Goal: Task Accomplishment & Management: Complete application form

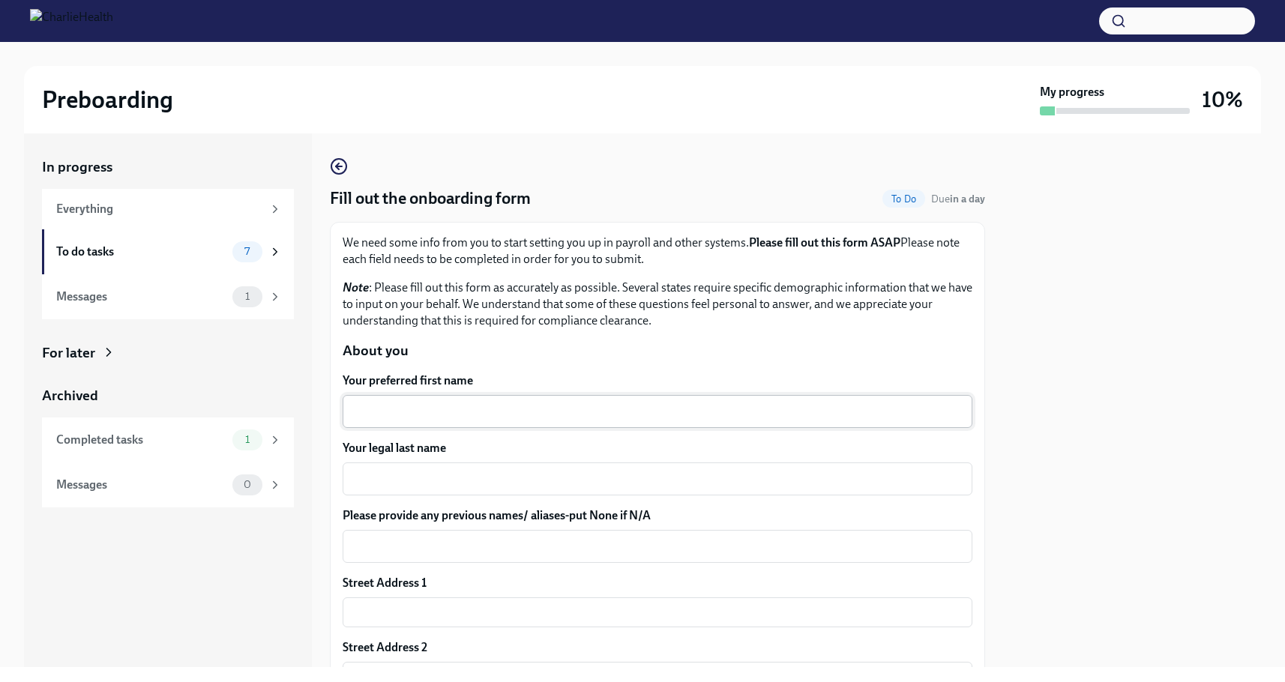
click at [592, 408] on textarea "Your preferred first name" at bounding box center [658, 412] width 612 height 18
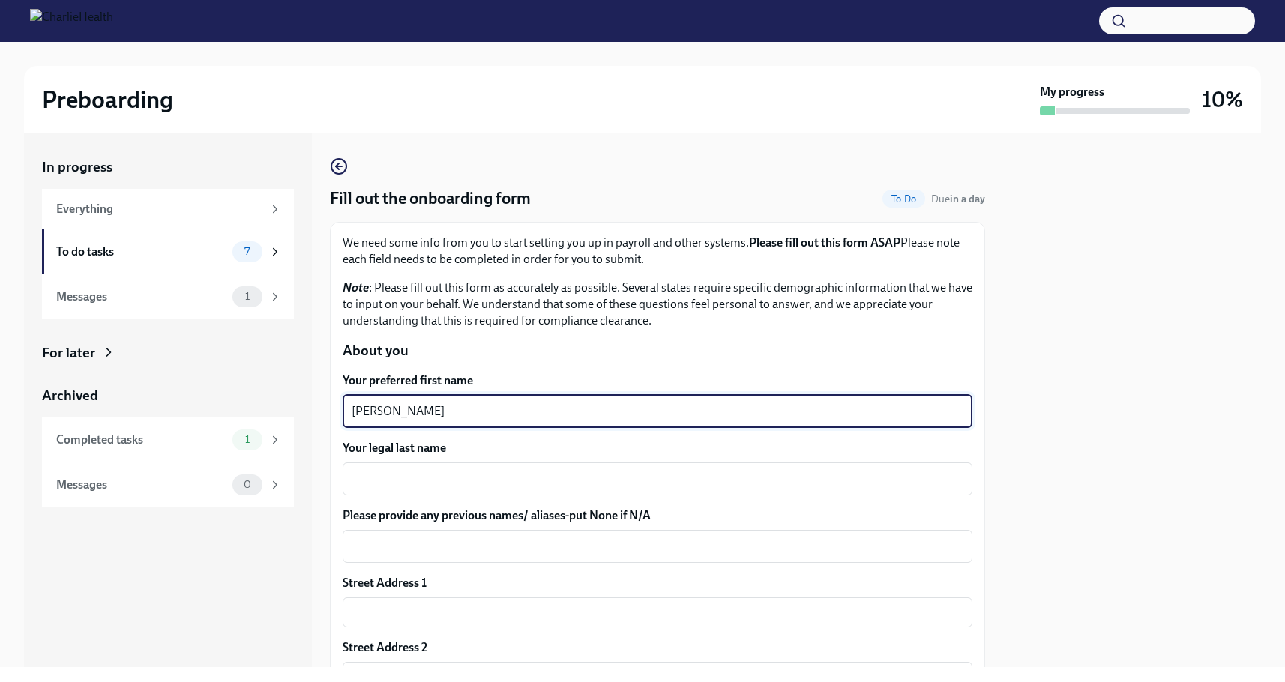
type textarea "[PERSON_NAME]"
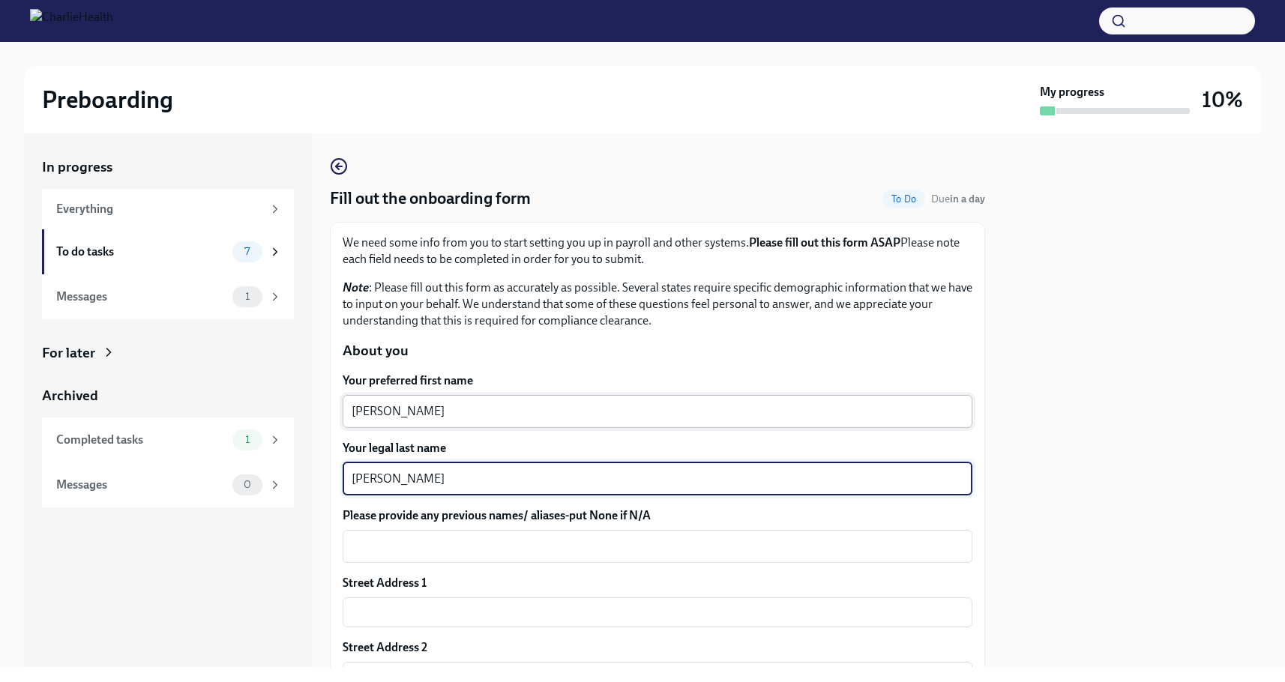
type textarea "[PERSON_NAME]"
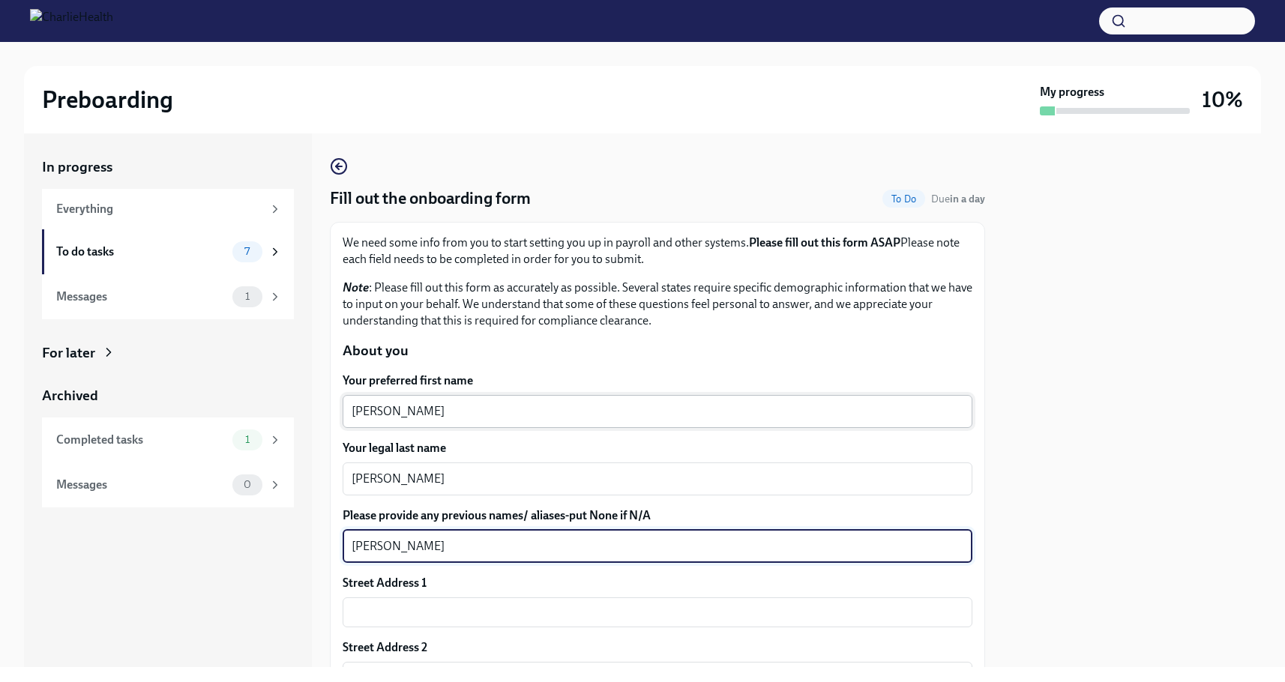
type textarea "[PERSON_NAME]"
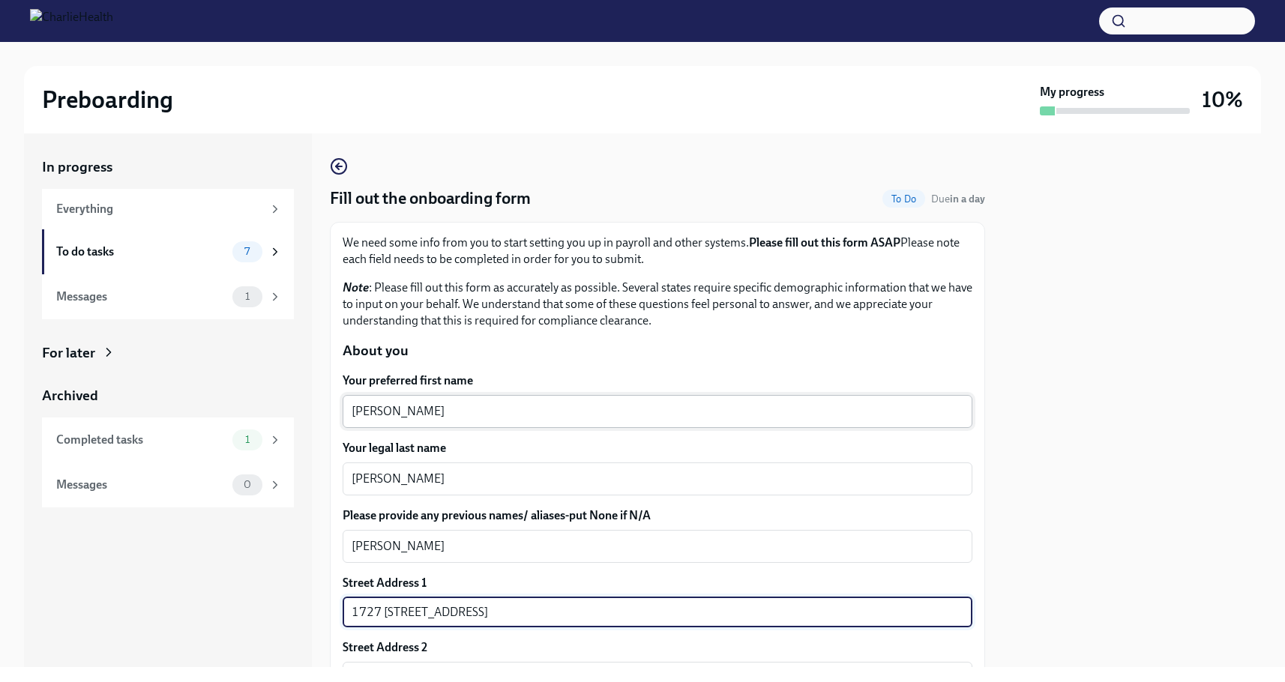
type input "1727 [STREET_ADDRESS]"
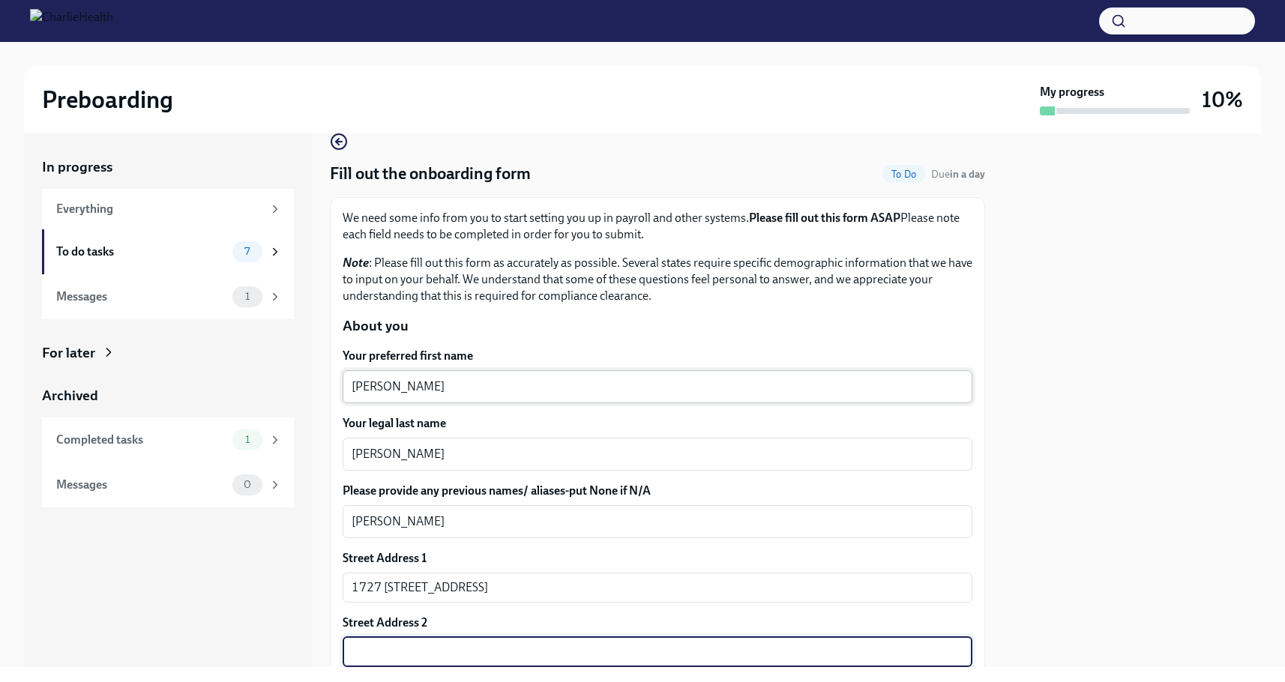
scroll to position [341, 0]
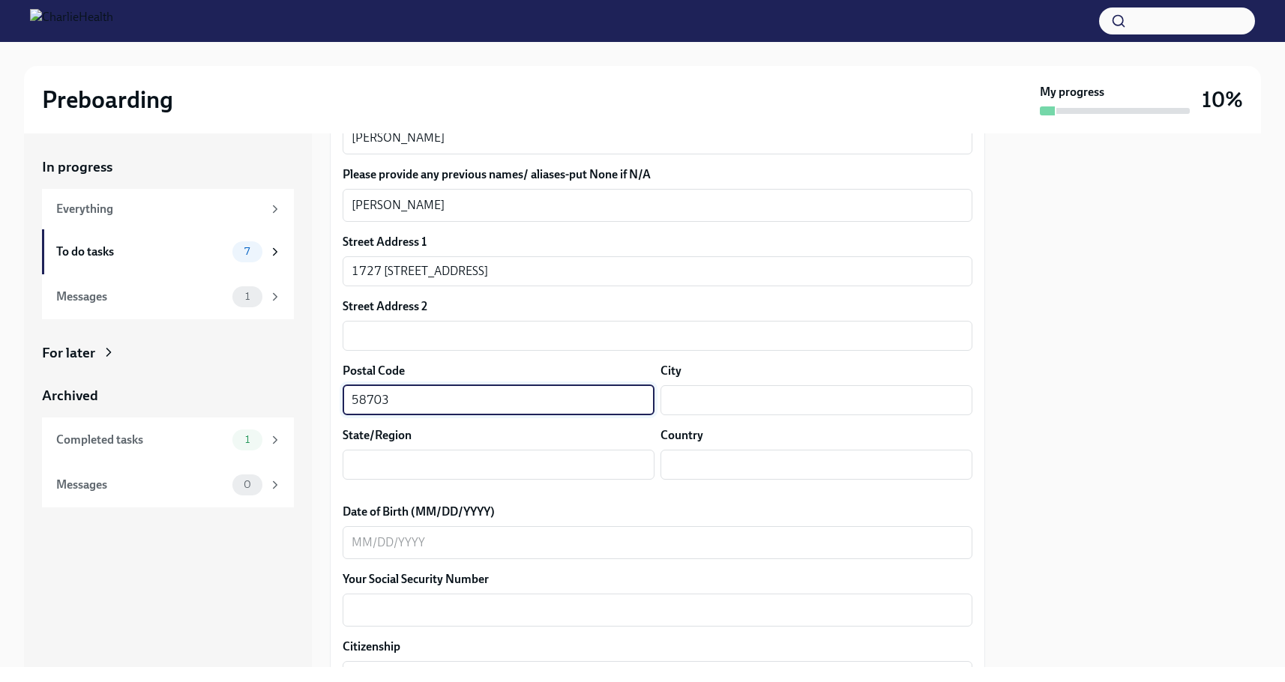
type input "58703"
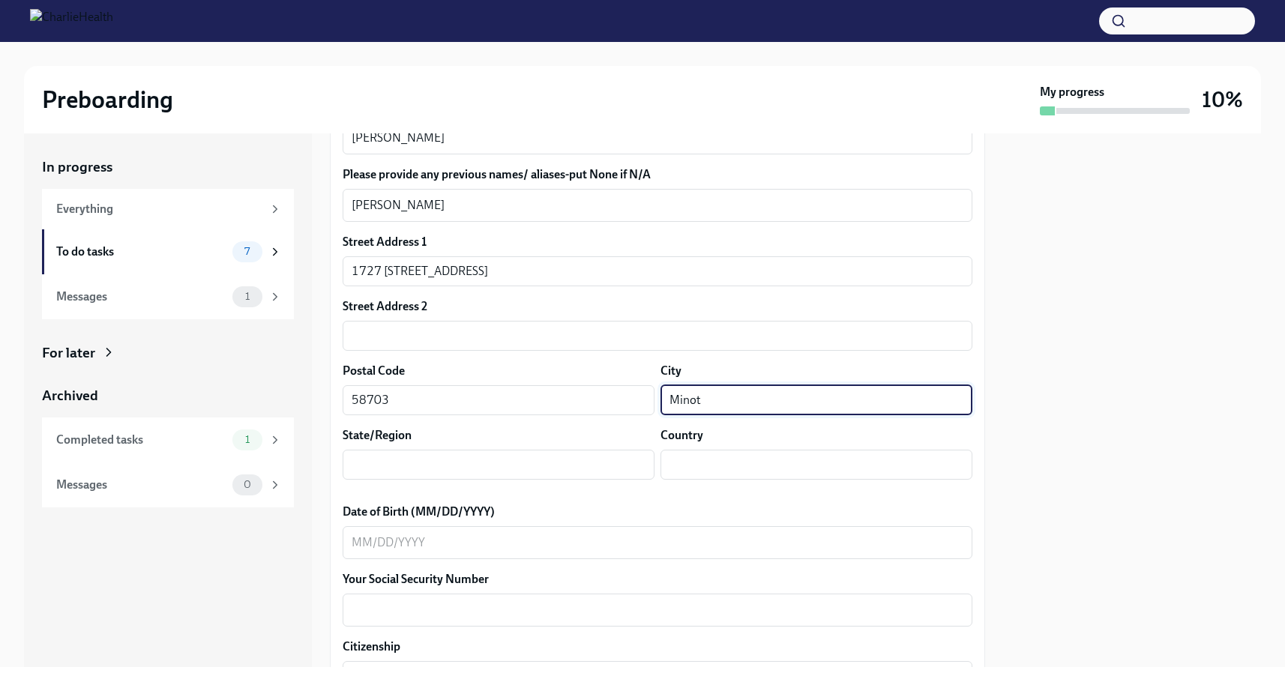
type input "Minot"
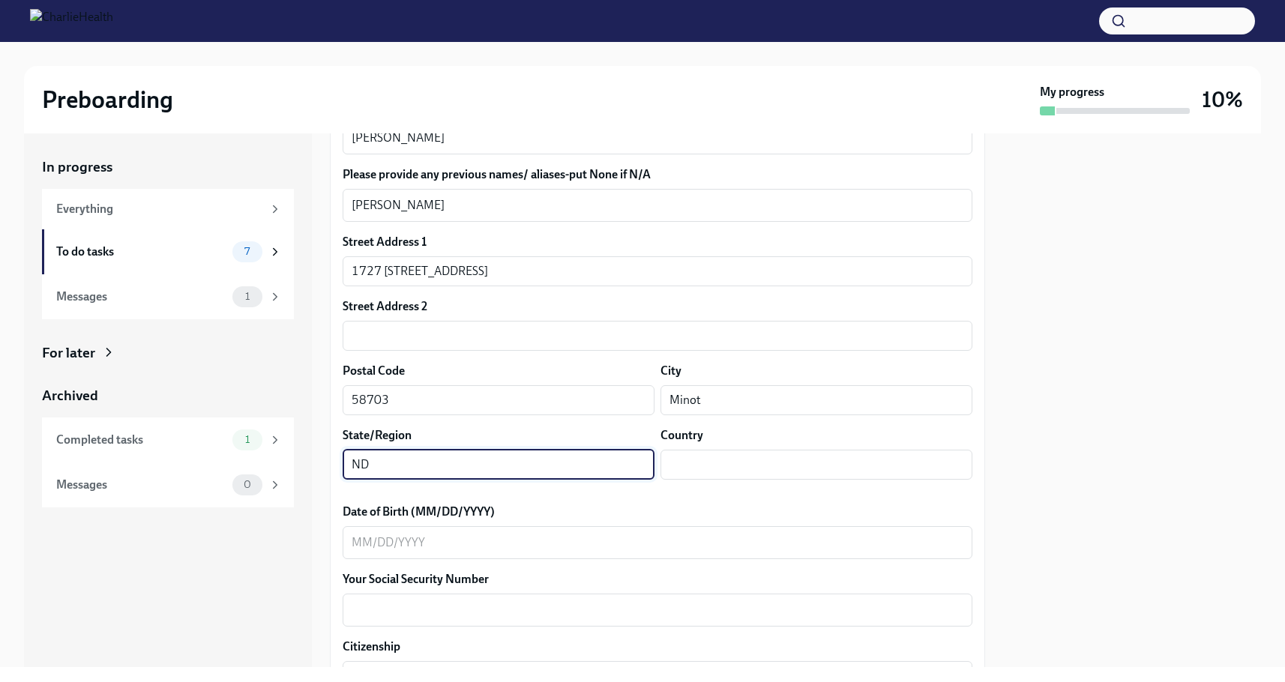
type input "ND"
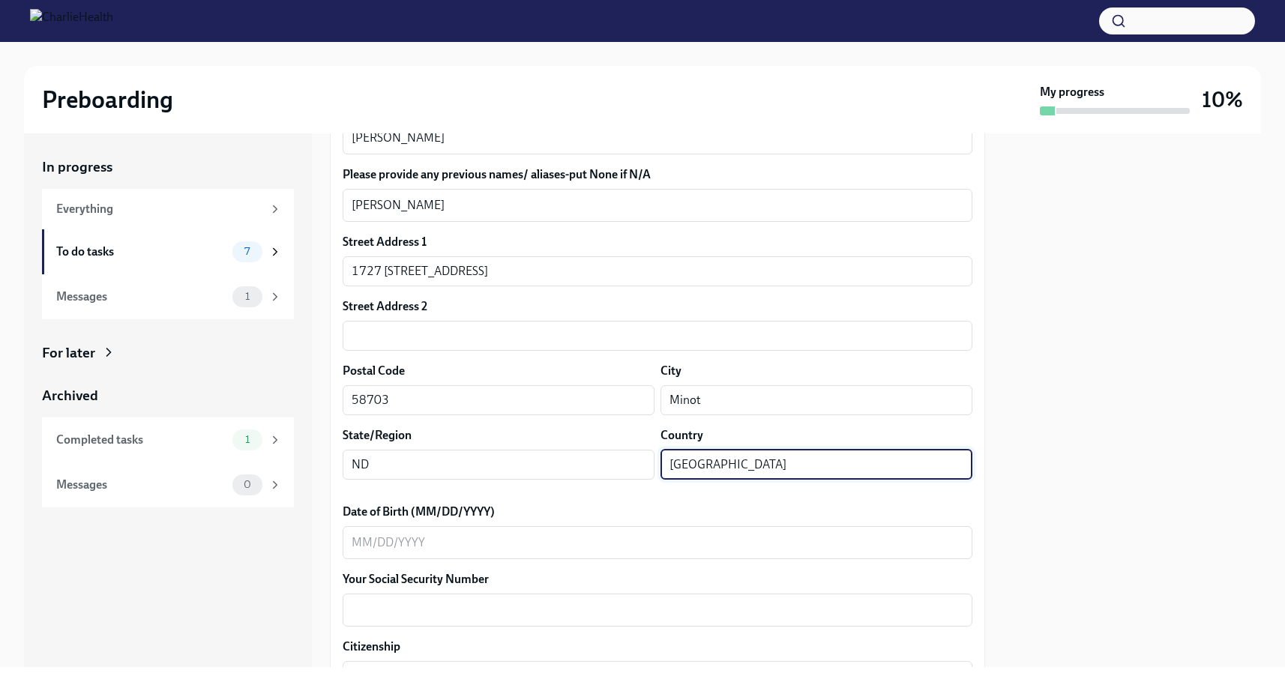
type input "[GEOGRAPHIC_DATA]"
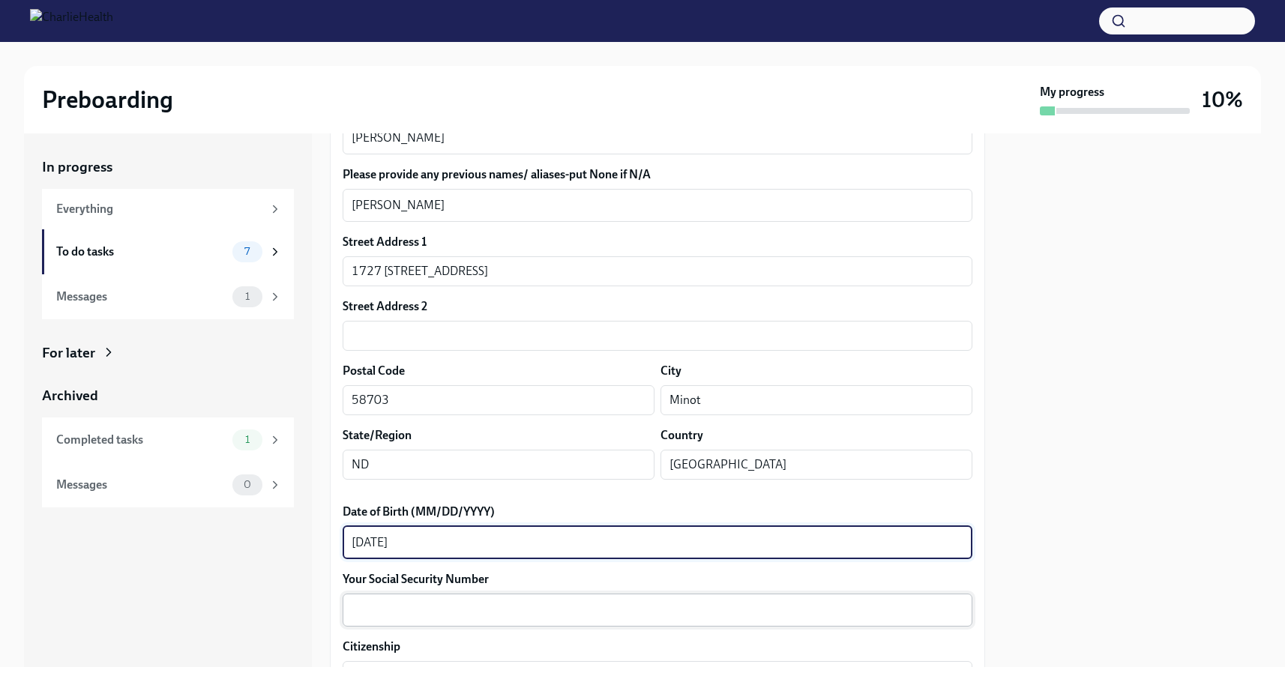
type textarea "[DATE]"
click at [539, 601] on textarea "Your Social Security Number" at bounding box center [658, 610] width 612 height 18
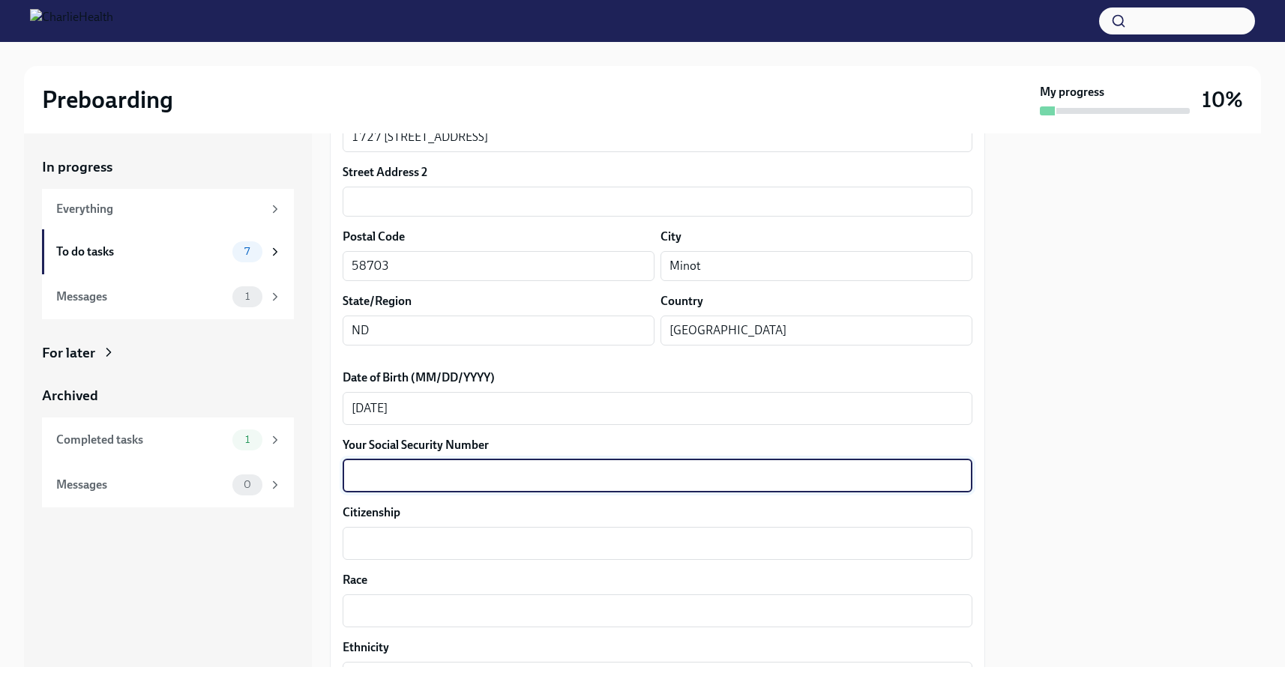
scroll to position [491, 0]
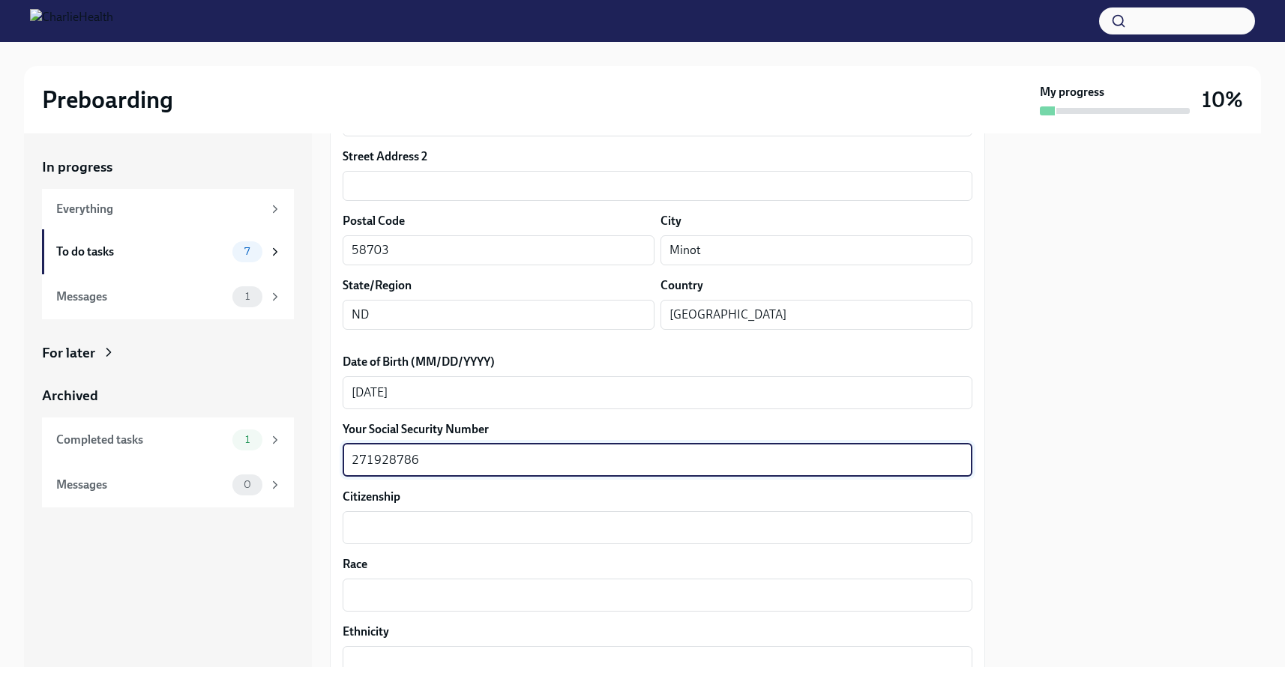
type textarea "271928786"
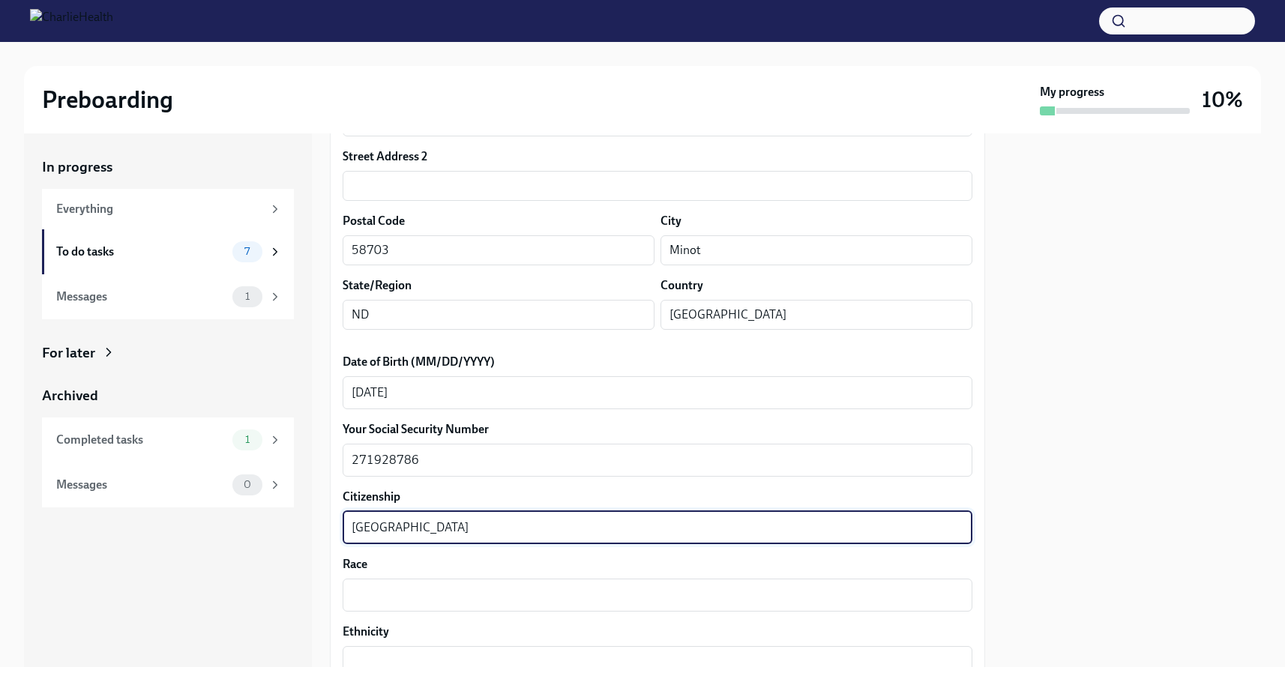
type textarea "[GEOGRAPHIC_DATA]"
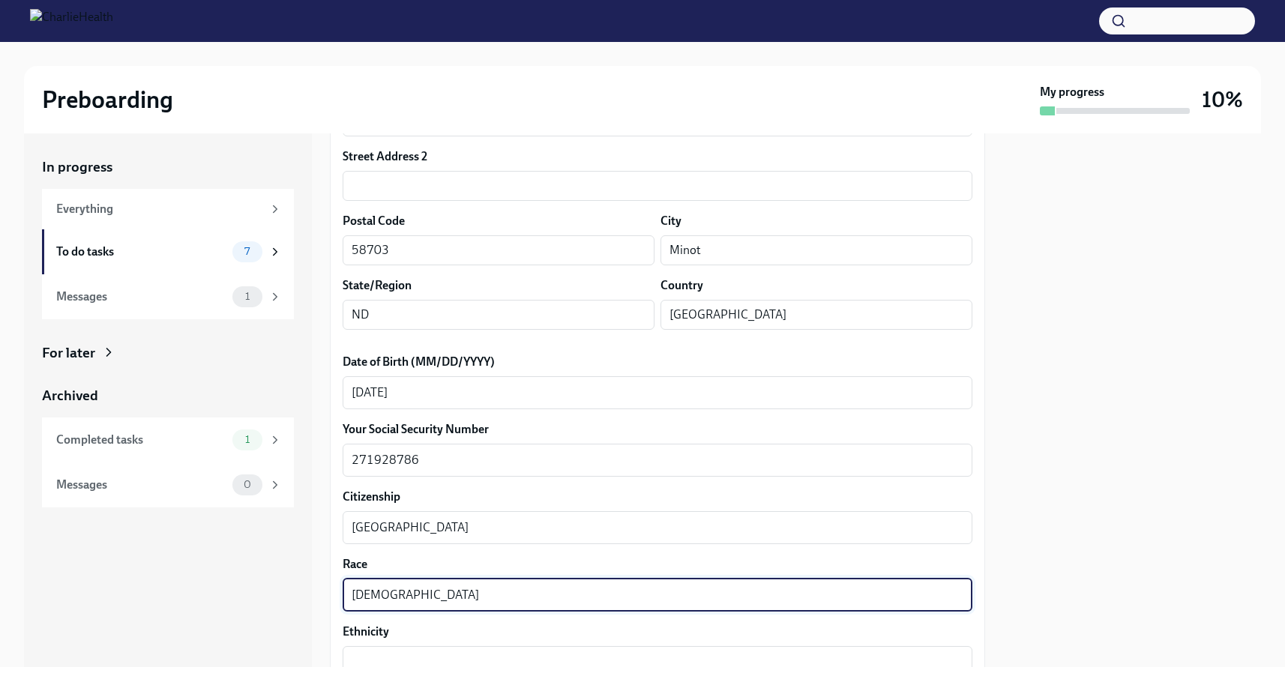
type textarea "[DEMOGRAPHIC_DATA]"
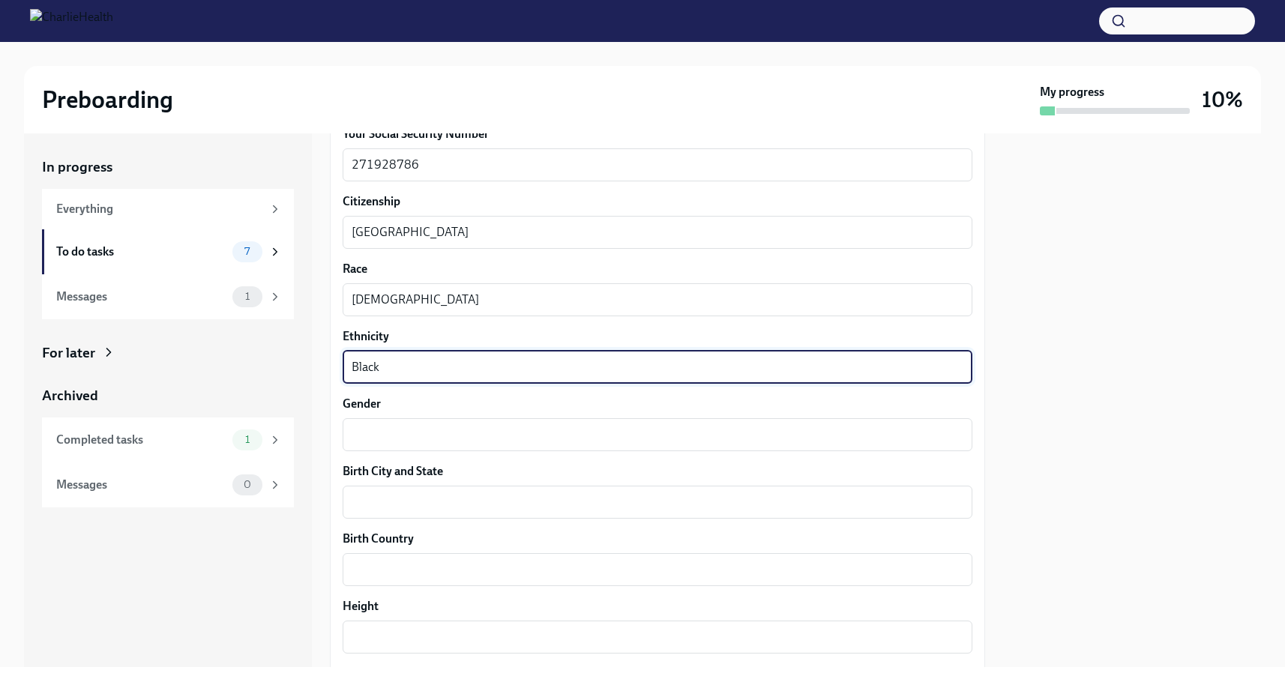
scroll to position [794, 0]
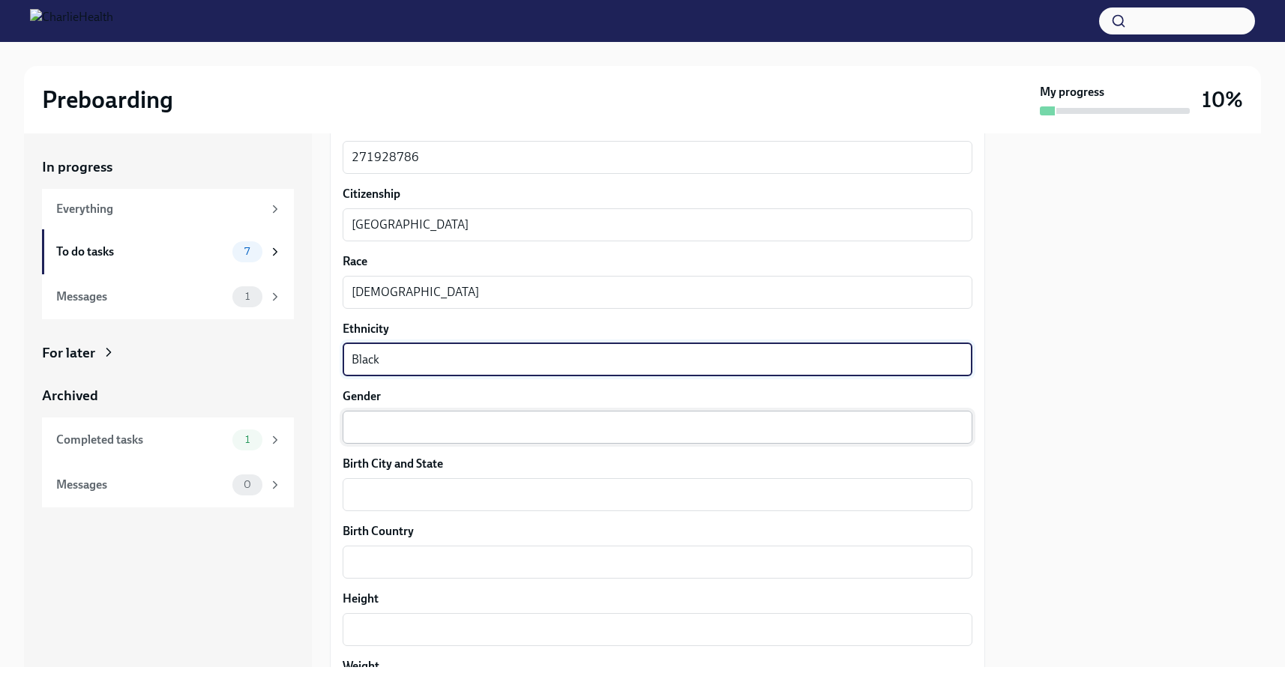
type textarea "Black"
click at [497, 430] on textarea "Gender" at bounding box center [658, 427] width 612 height 18
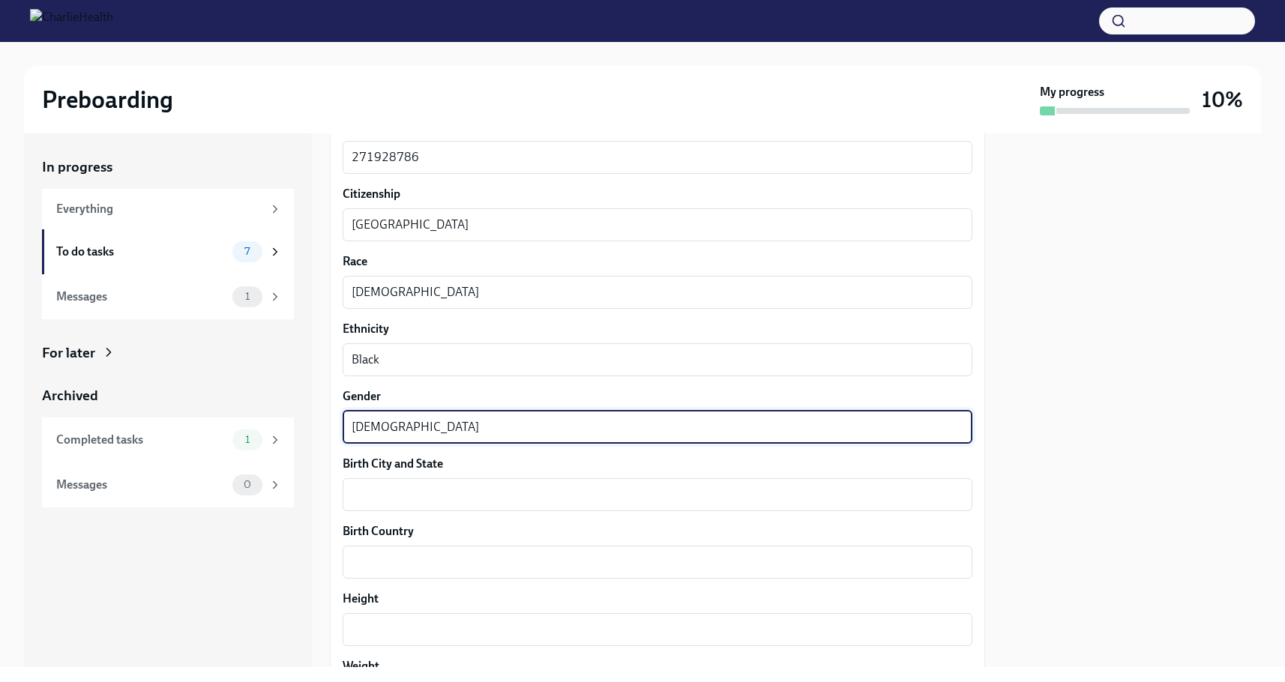
type textarea "[DEMOGRAPHIC_DATA]"
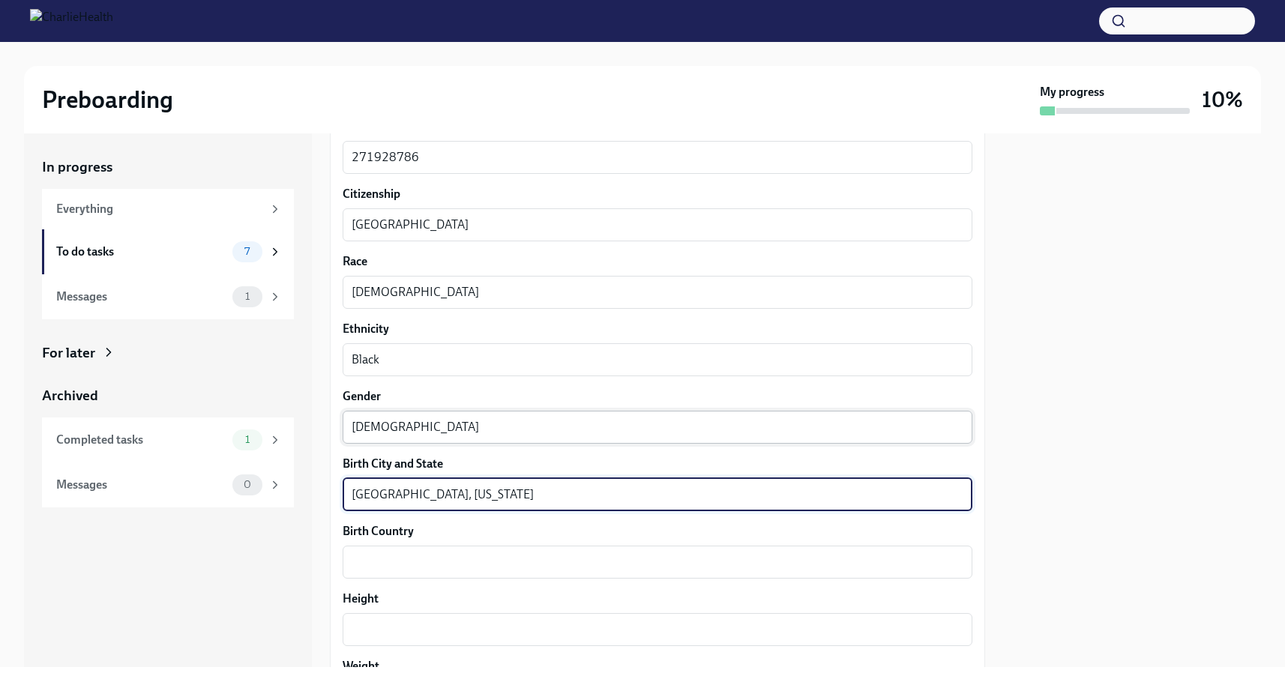
type textarea "[GEOGRAPHIC_DATA], [US_STATE]"
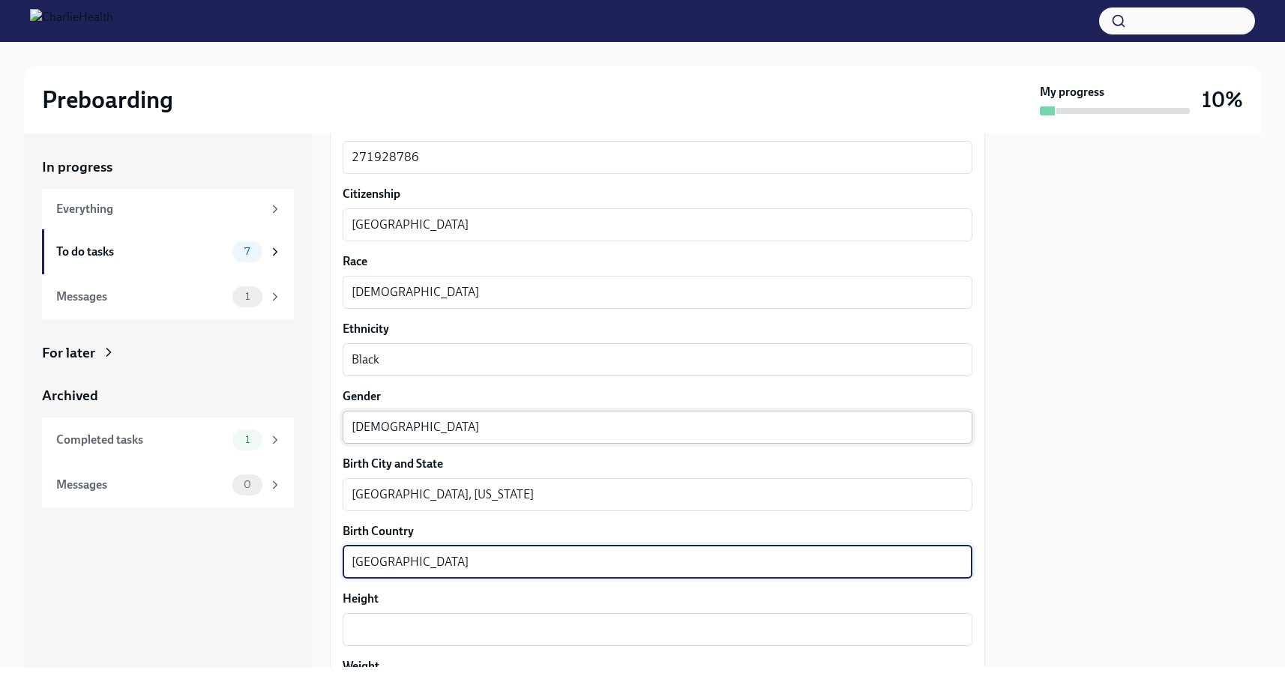
type textarea "[GEOGRAPHIC_DATA]"
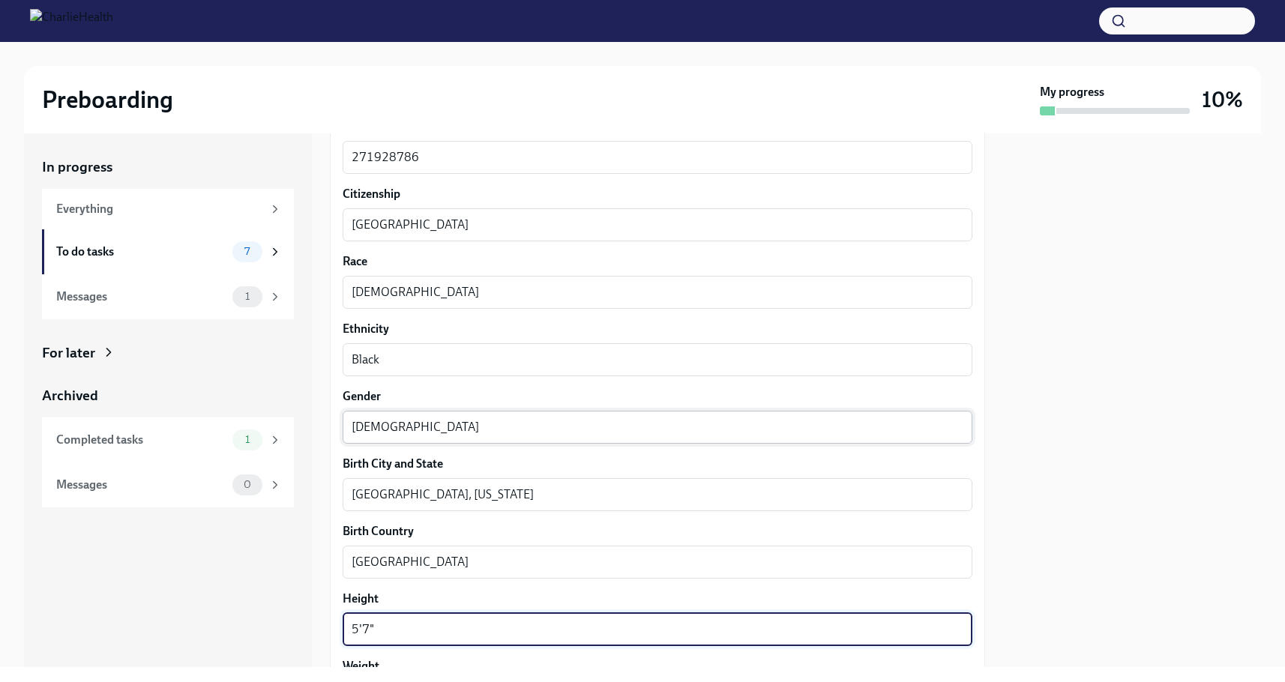
type textarea "5'7""
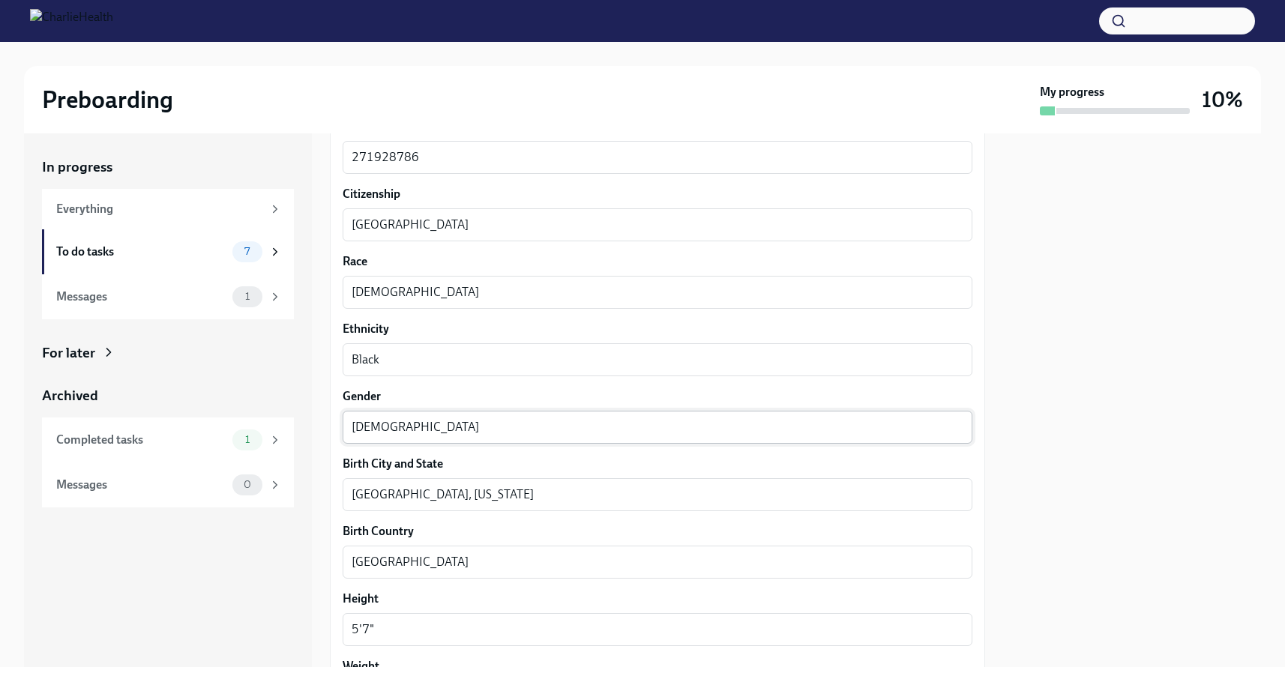
scroll to position [1091, 0]
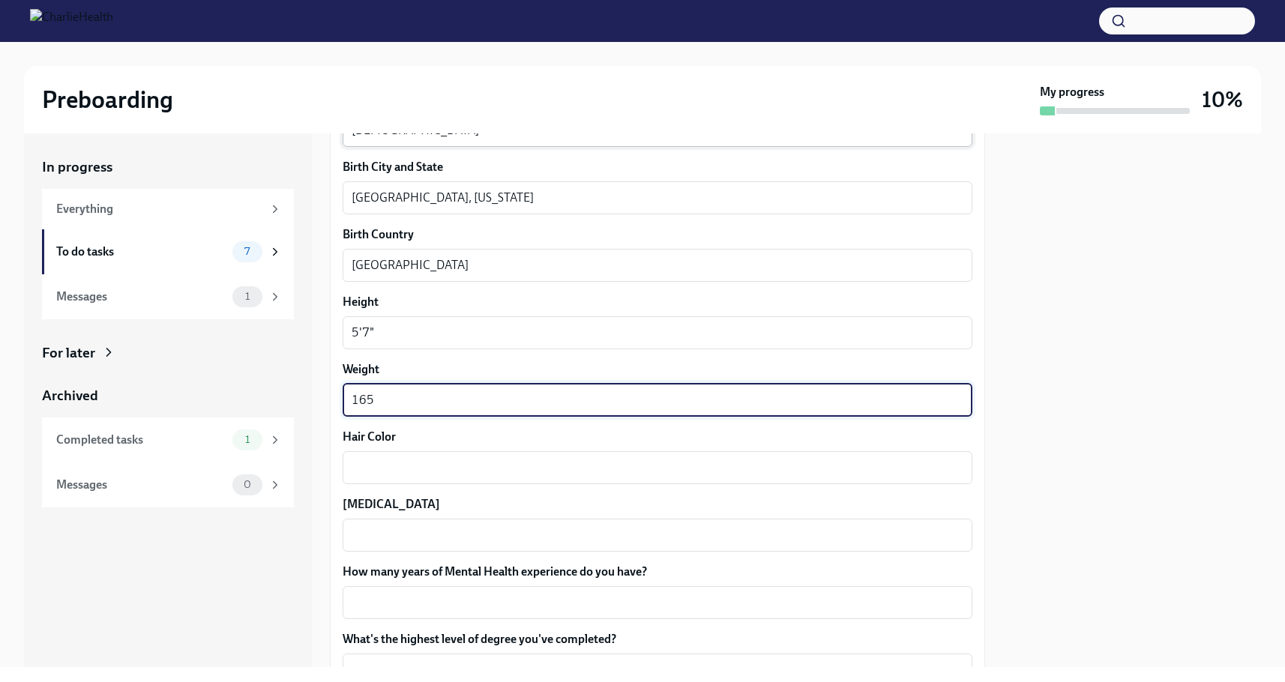
type textarea "165"
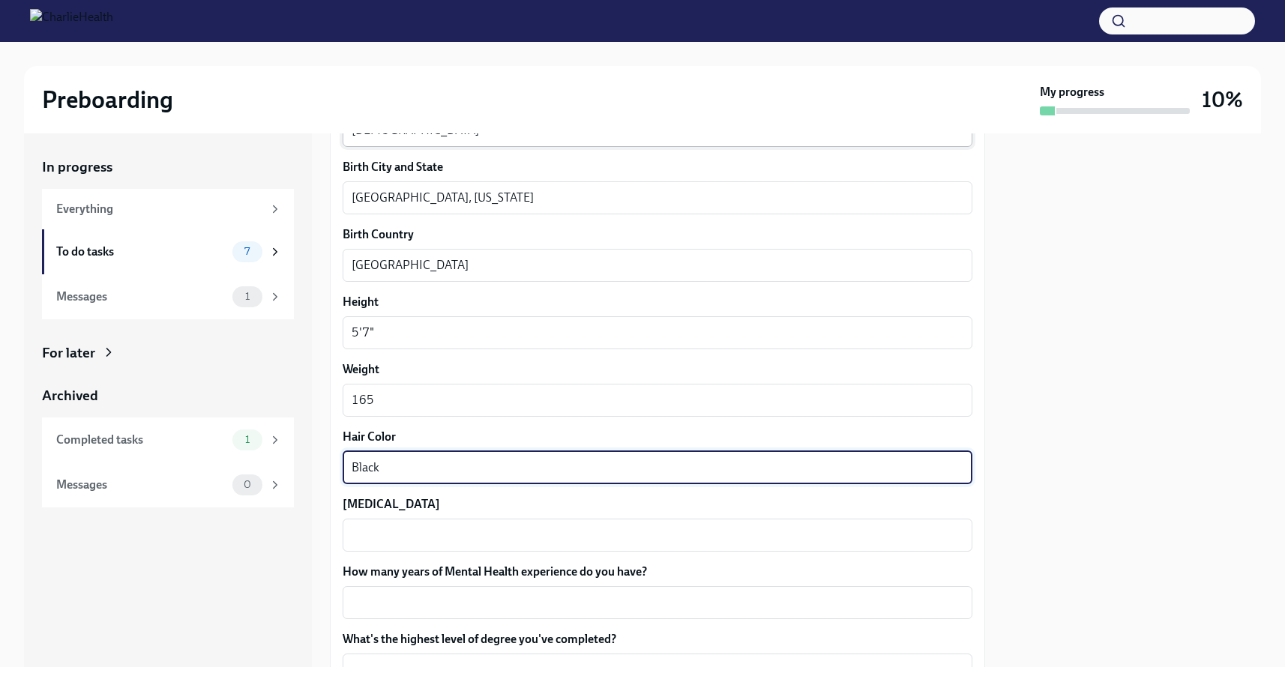
type textarea "Black"
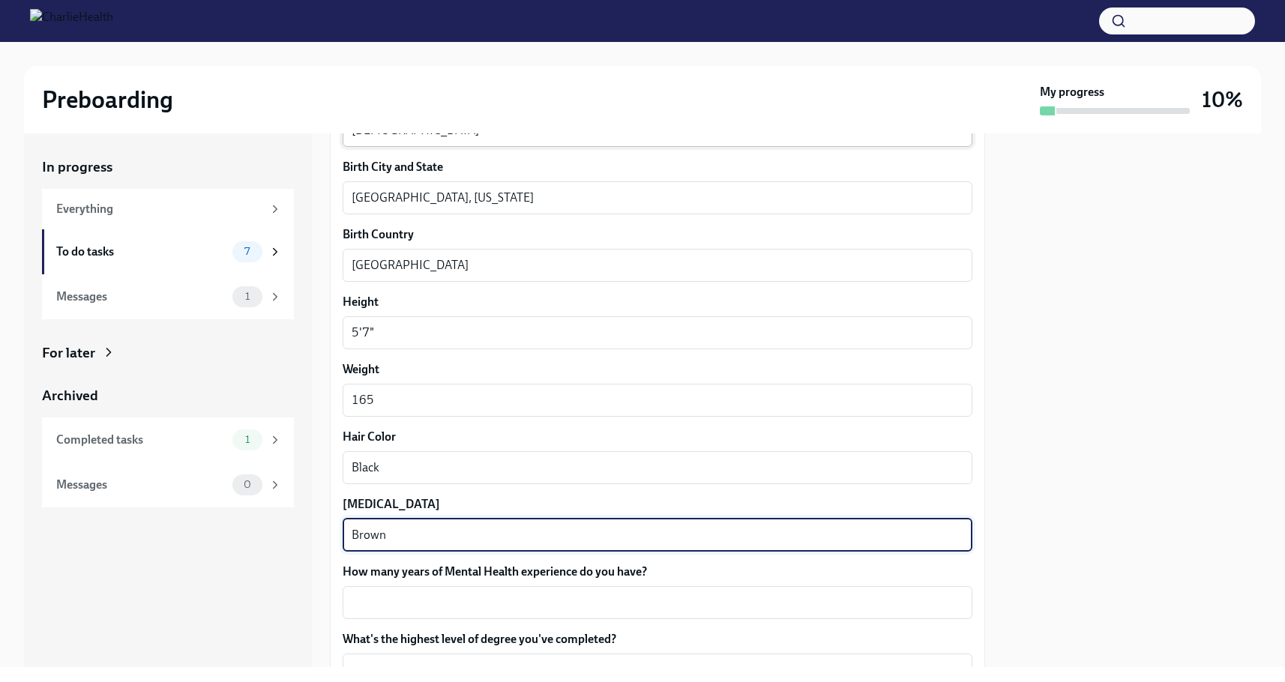
type textarea "Brown"
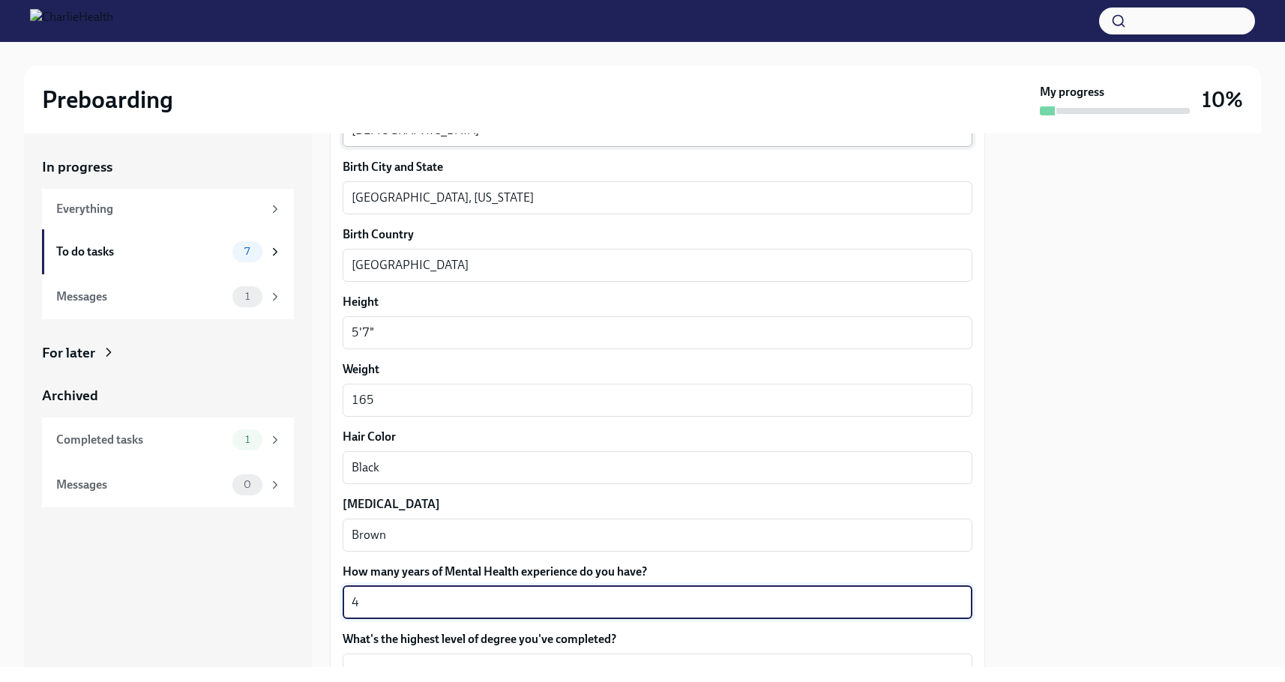
type textarea "4"
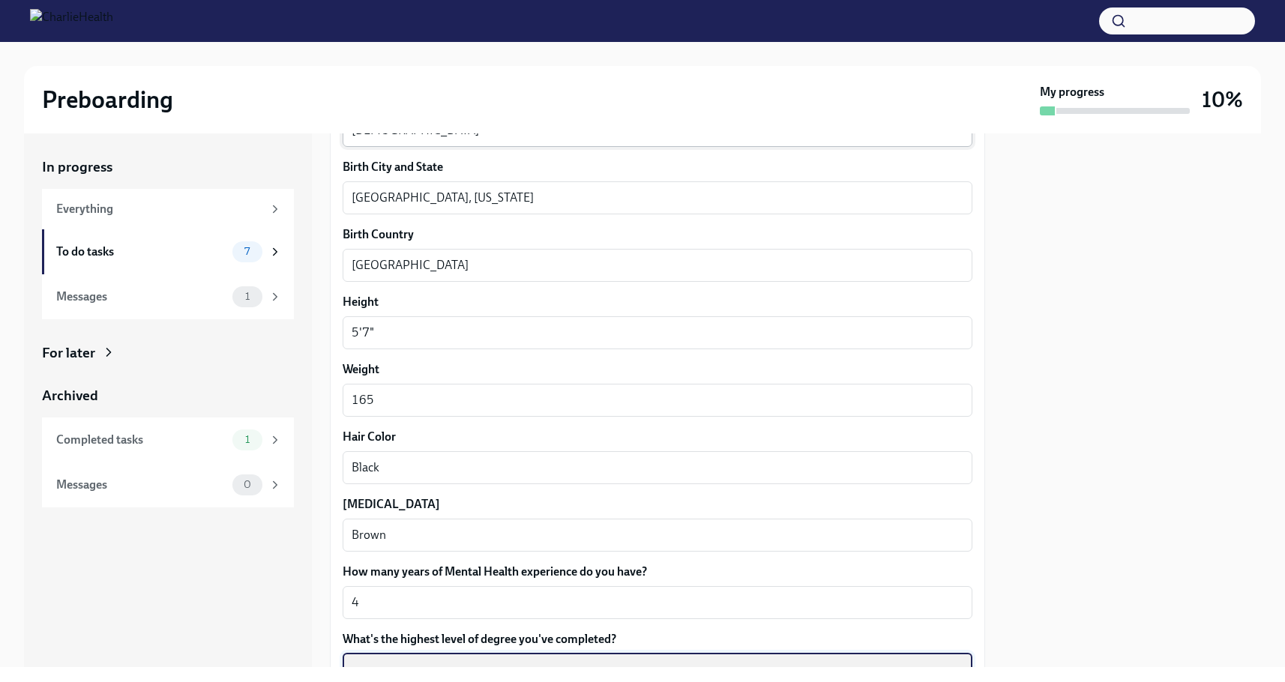
scroll to position [1109, 0]
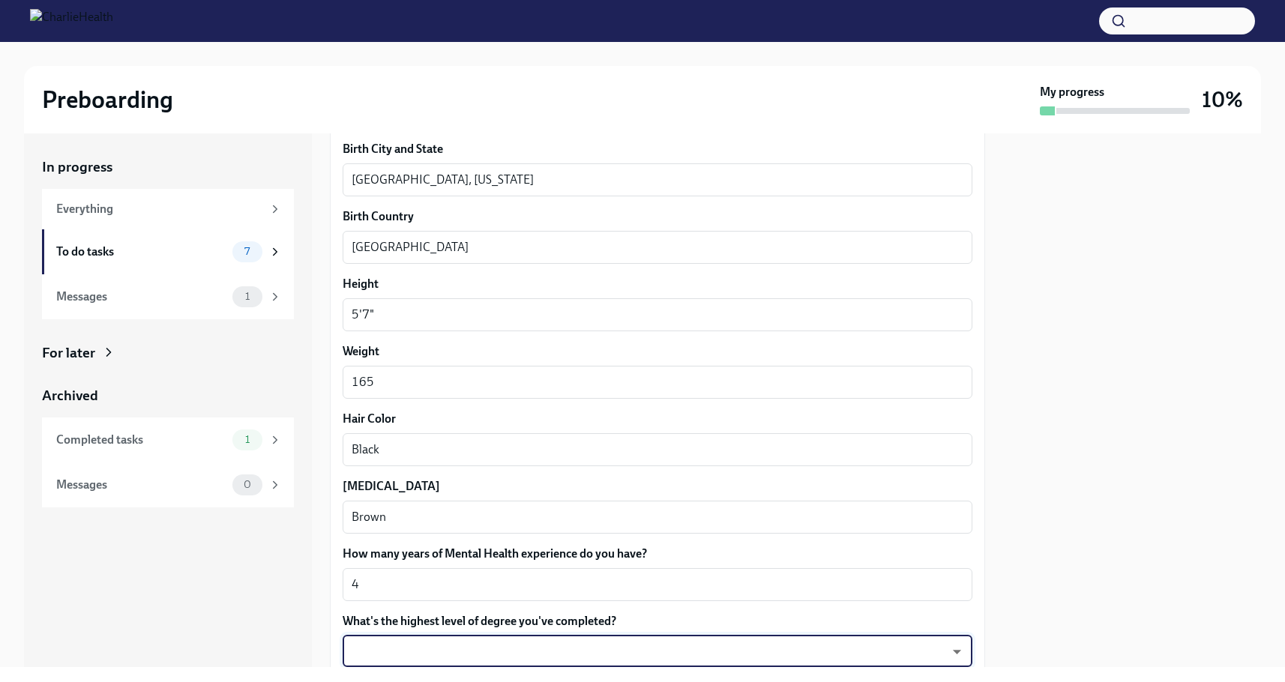
click at [518, 652] on body "Preboarding My progress 10% In progress Everything To do tasks 7 Messages 1 For…" at bounding box center [642, 341] width 1285 height 682
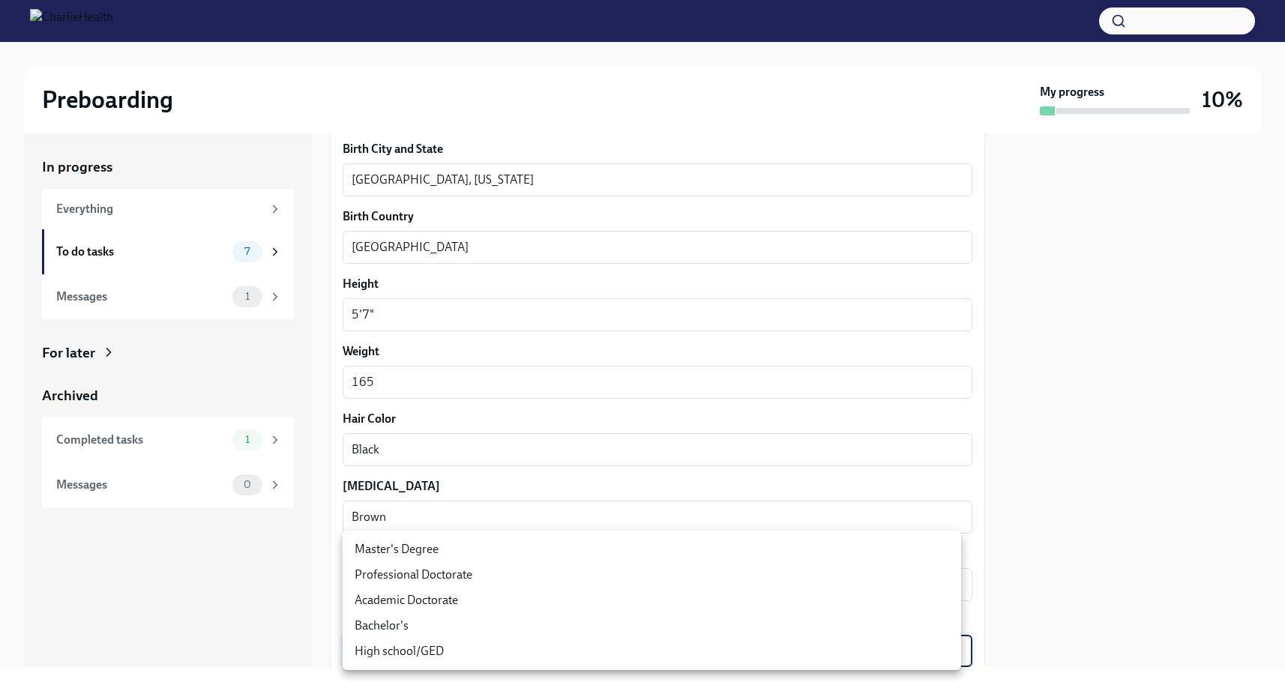
click at [422, 550] on li "Master's Degree" at bounding box center [652, 549] width 619 height 25
type input "2vBr-ghkD"
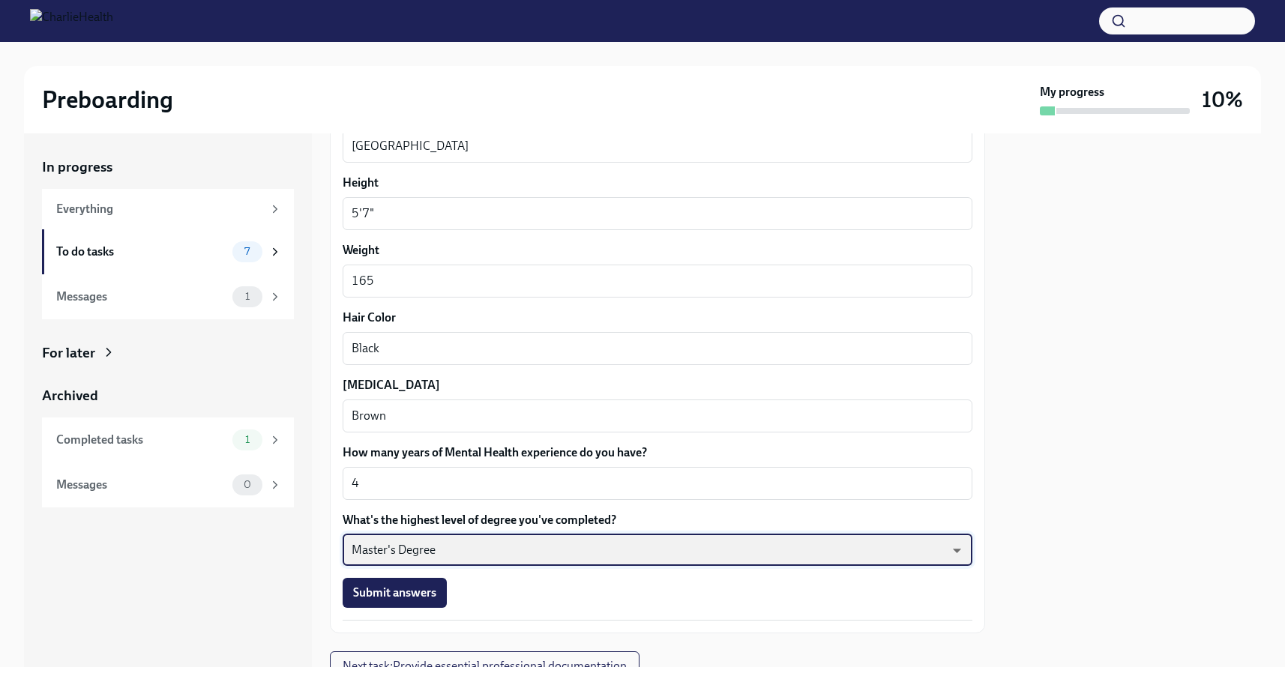
scroll to position [1272, 0]
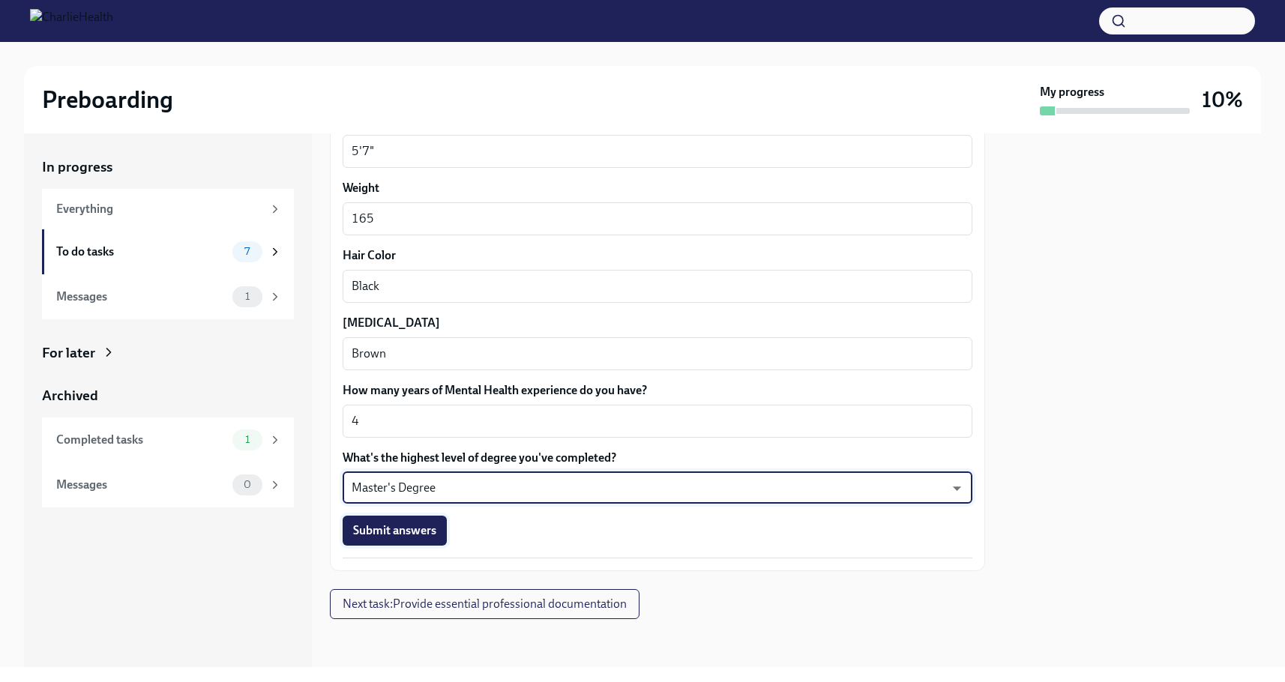
click at [414, 535] on span "Submit answers" at bounding box center [394, 530] width 83 height 15
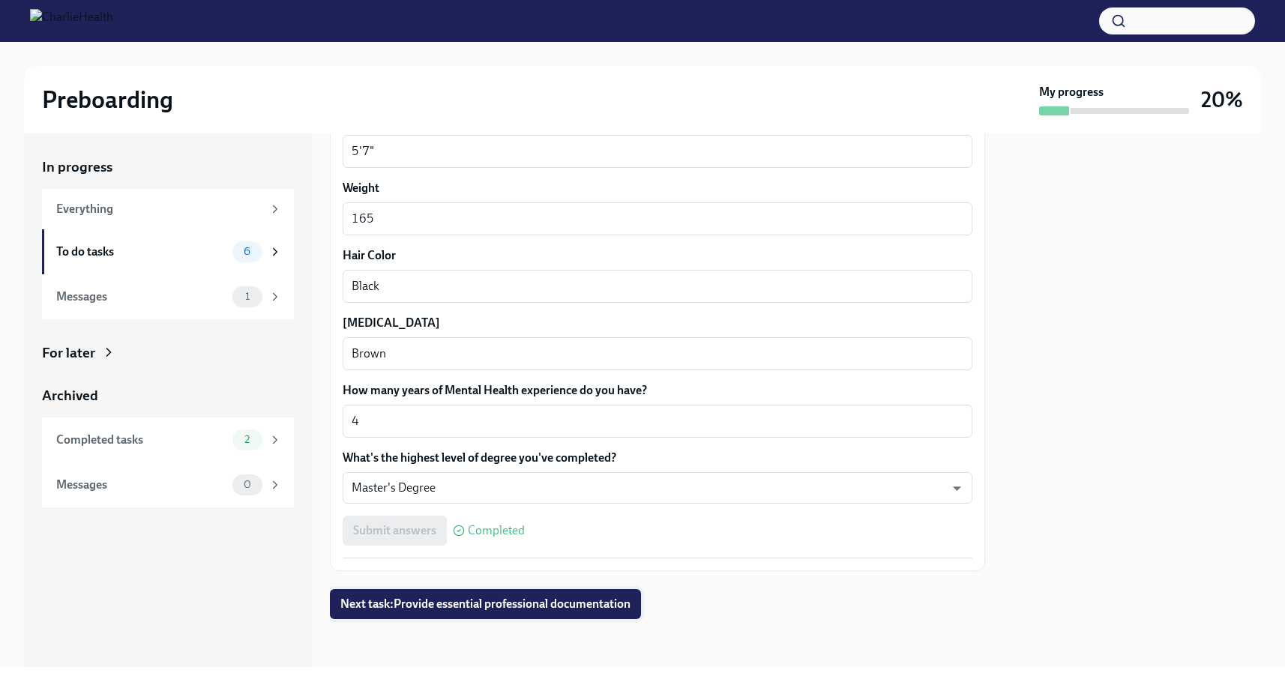
click at [475, 608] on span "Next task : Provide essential professional documentation" at bounding box center [485, 604] width 290 height 15
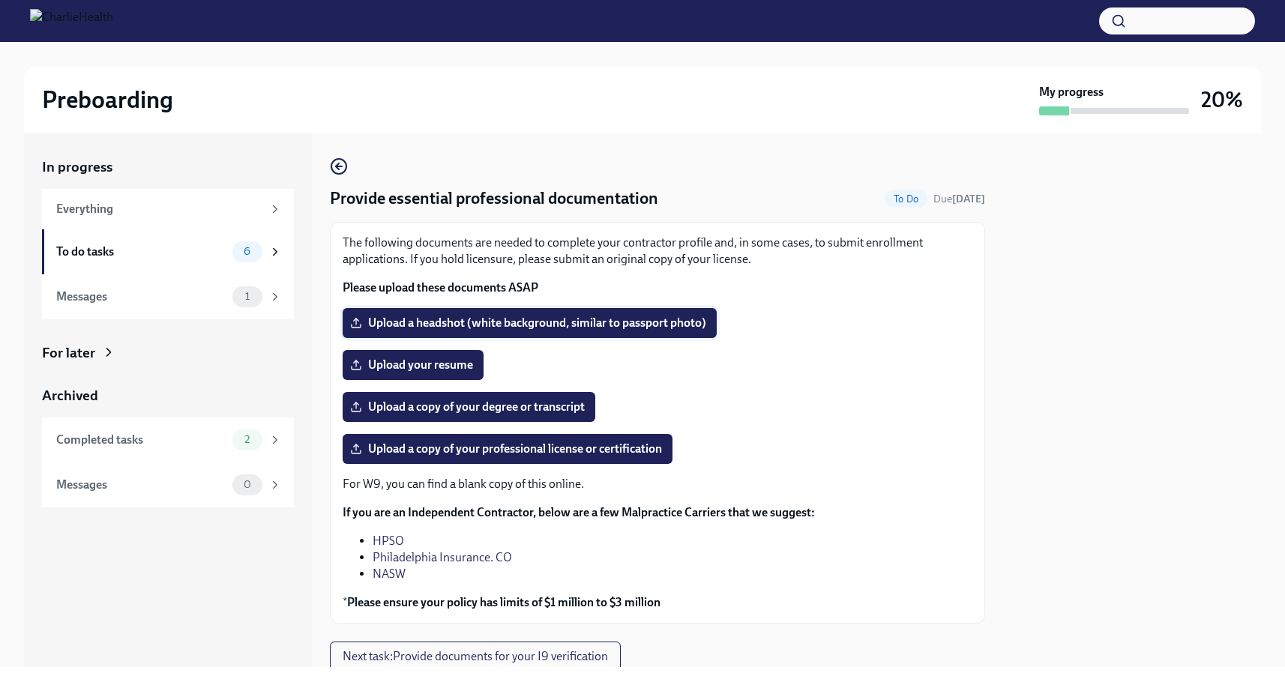
click at [625, 326] on span "Upload a headshot (white background, similar to passport photo)" at bounding box center [529, 323] width 353 height 15
click at [0, 0] on input "Upload a headshot (white background, similar to passport photo)" at bounding box center [0, 0] width 0 height 0
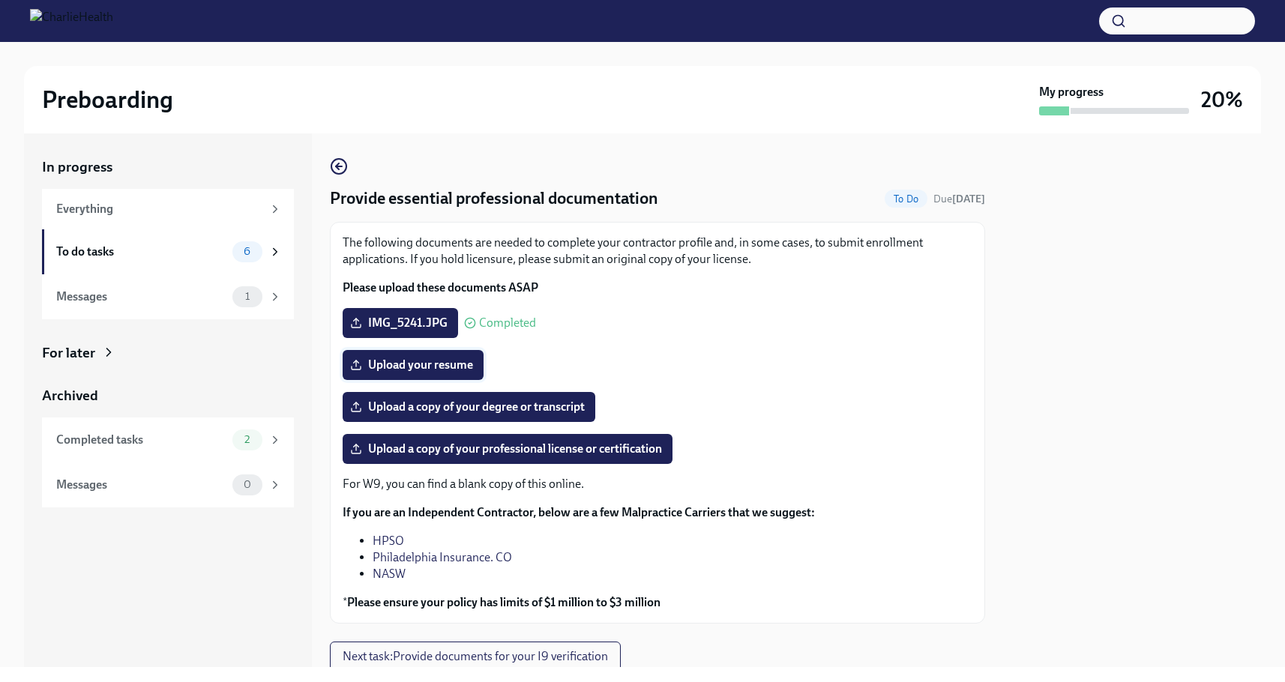
click at [451, 364] on span "Upload your resume" at bounding box center [413, 365] width 120 height 15
click at [0, 0] on input "Upload your resume" at bounding box center [0, 0] width 0 height 0
click at [529, 410] on span "Upload a copy of your degree or transcript" at bounding box center [469, 407] width 232 height 15
click at [0, 0] on input "Upload a copy of your degree or transcript" at bounding box center [0, 0] width 0 height 0
click at [923, 83] on div "Preboarding My progress 20%" at bounding box center [642, 99] width 1237 height 67
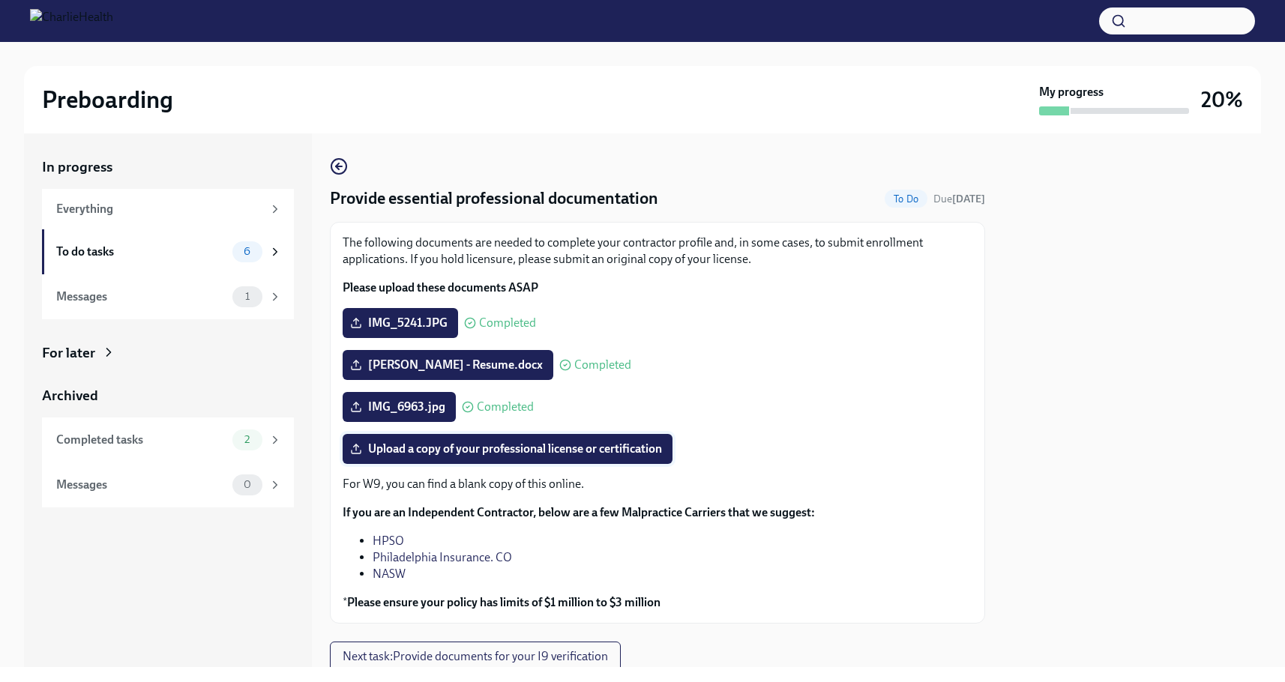
click at [460, 456] on span "Upload a copy of your professional license or certification" at bounding box center [507, 449] width 309 height 15
click at [0, 0] on input "Upload a copy of your professional license or certification" at bounding box center [0, 0] width 0 height 0
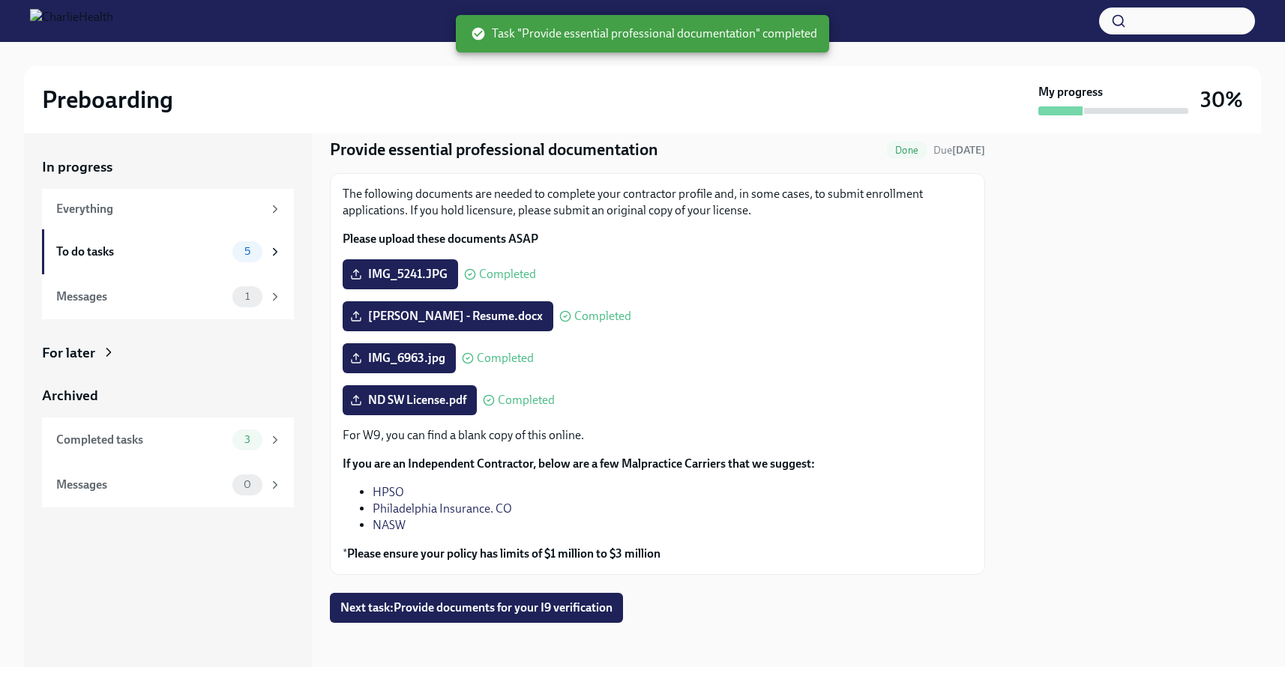
scroll to position [52, 0]
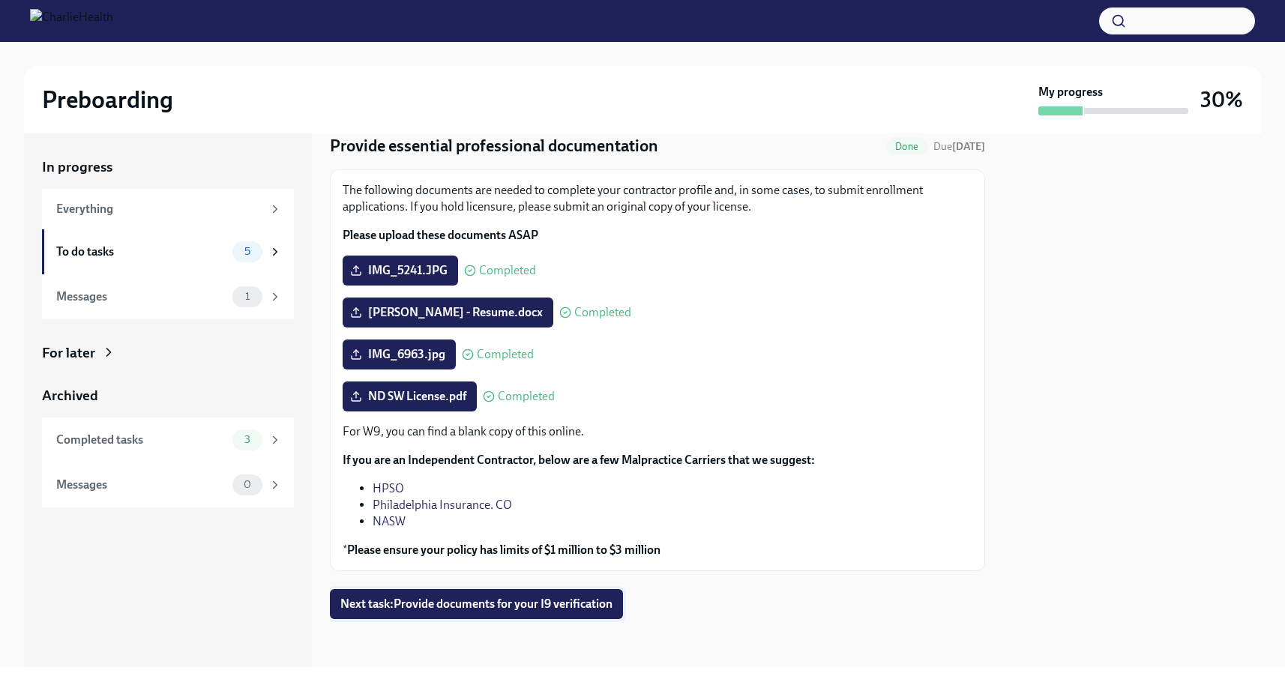
click at [518, 599] on span "Next task : Provide documents for your I9 verification" at bounding box center [476, 604] width 272 height 15
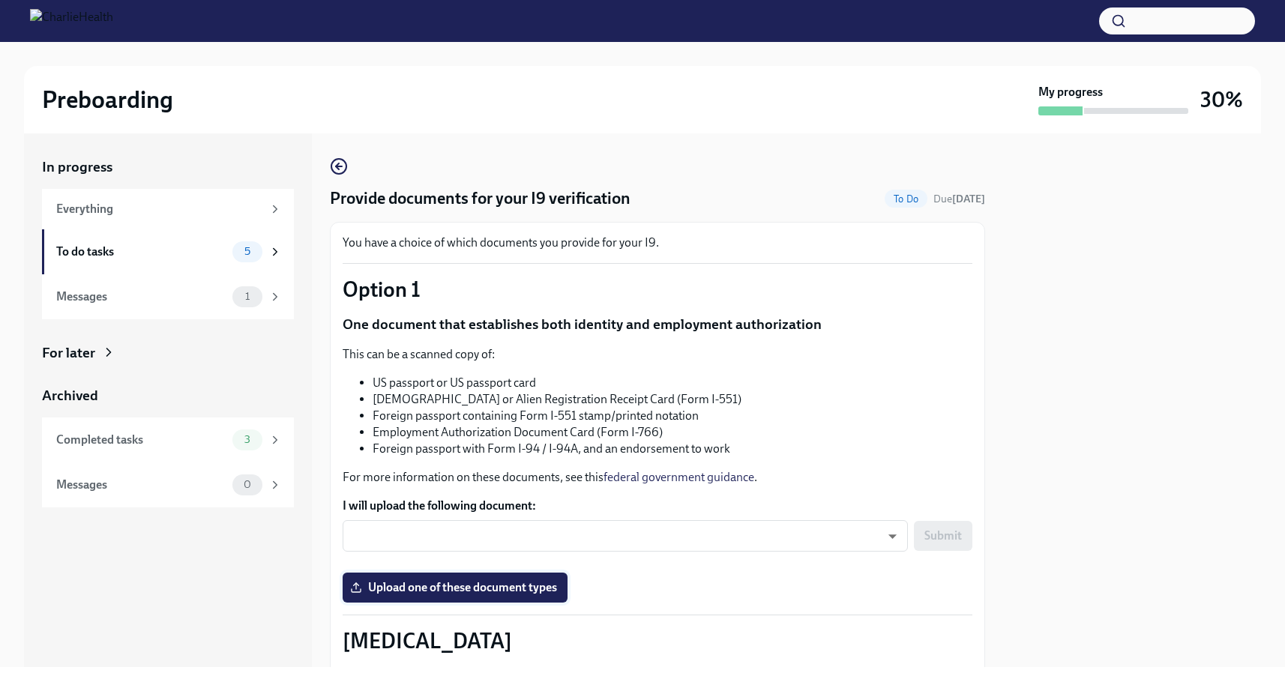
click at [470, 592] on span "Upload one of these document types" at bounding box center [455, 587] width 204 height 15
click at [0, 0] on input "Upload one of these document types" at bounding box center [0, 0] width 0 height 0
click at [773, 527] on body "Preboarding My progress 30% In progress Everything To do tasks 5 Messages 1 For…" at bounding box center [642, 341] width 1285 height 682
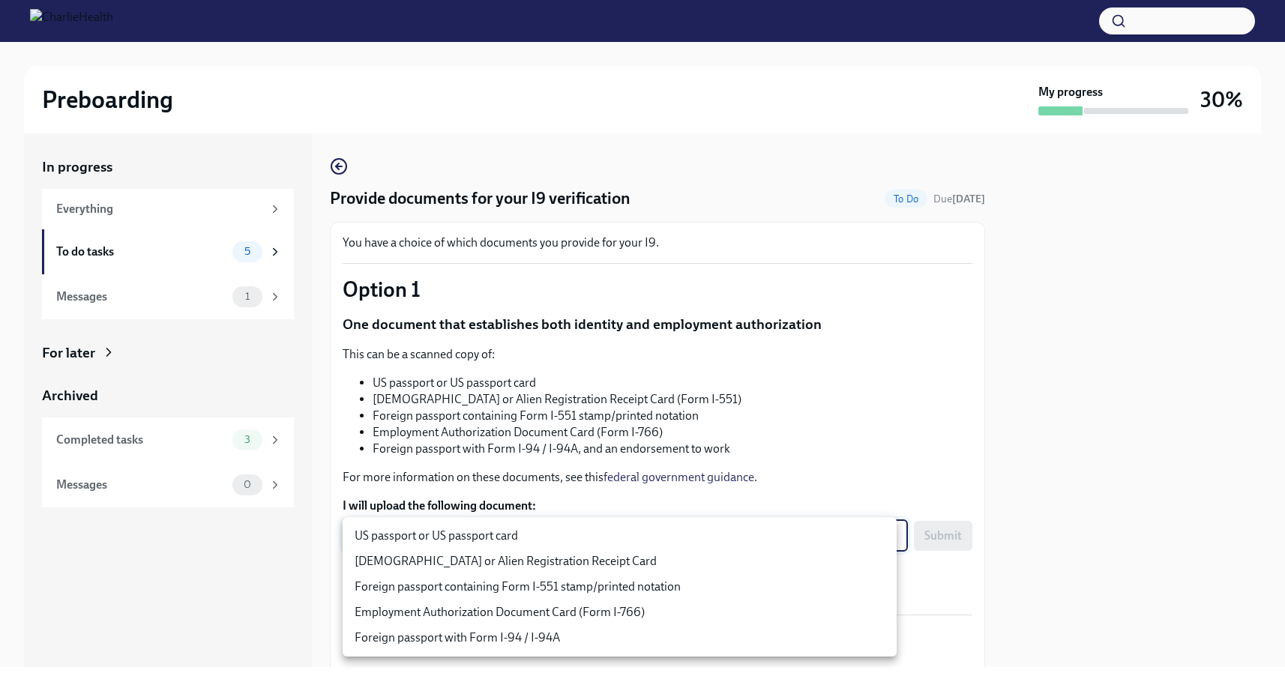
click at [544, 540] on li "US passport or US passport card" at bounding box center [620, 535] width 554 height 25
type input "KnYOjnC8x"
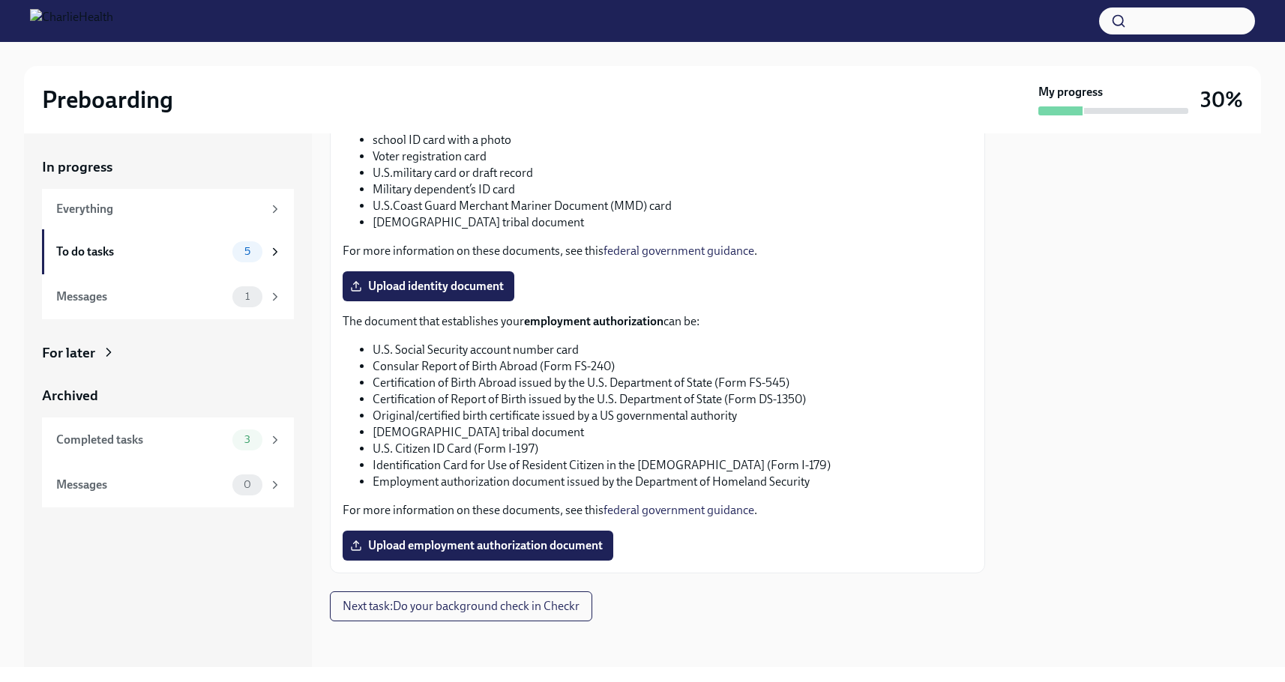
scroll to position [649, 0]
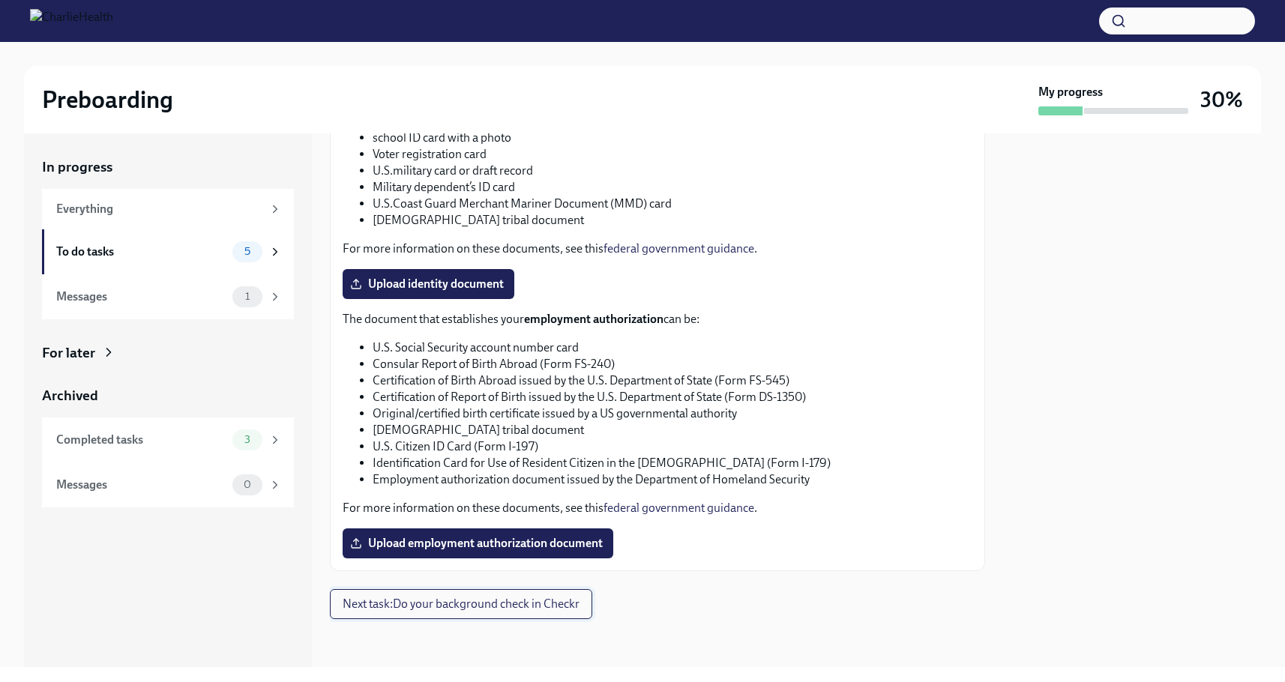
click at [498, 602] on span "Next task : Do your background check in Checkr" at bounding box center [461, 604] width 237 height 15
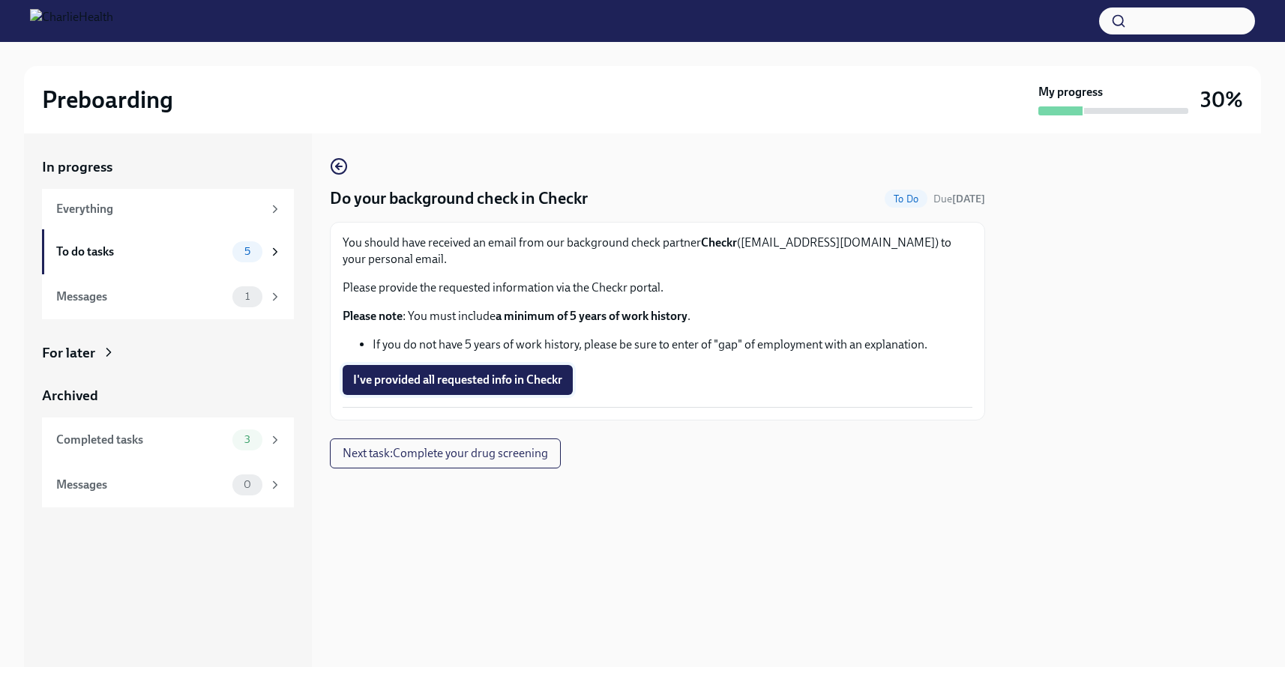
click at [488, 377] on span "I've provided all requested info in Checkr" at bounding box center [457, 380] width 209 height 15
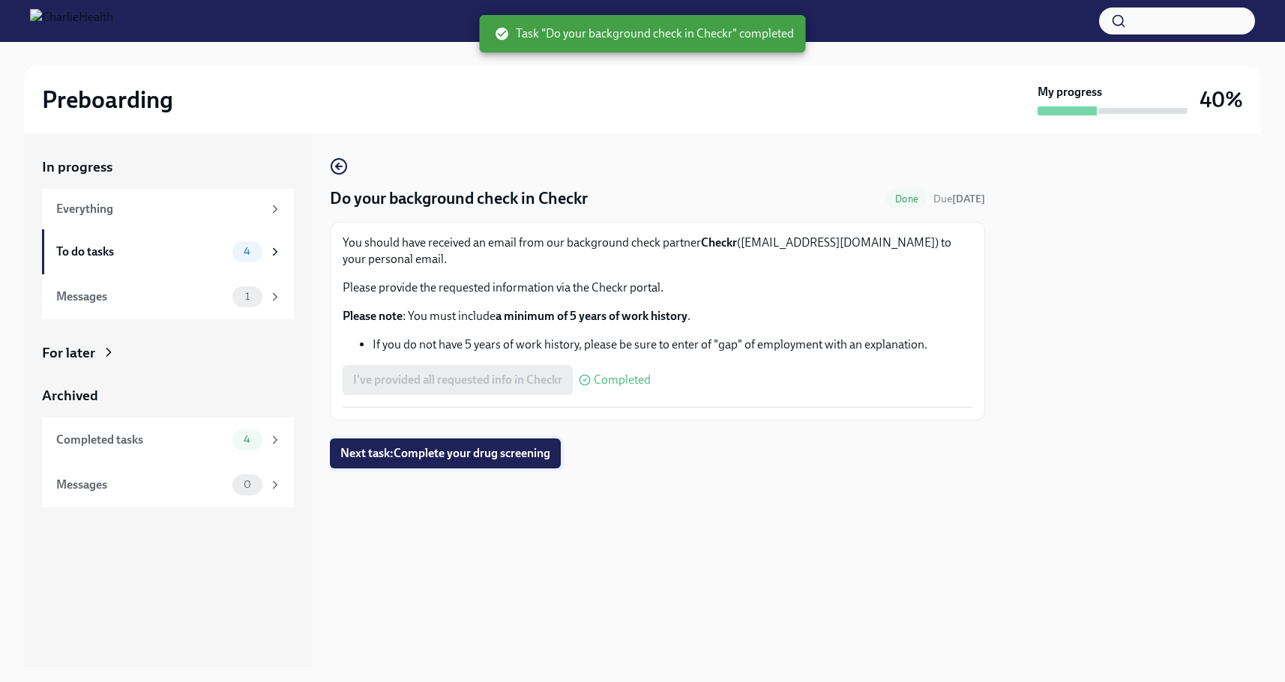
click at [472, 453] on span "Next task : Complete your drug screening" at bounding box center [445, 453] width 210 height 15
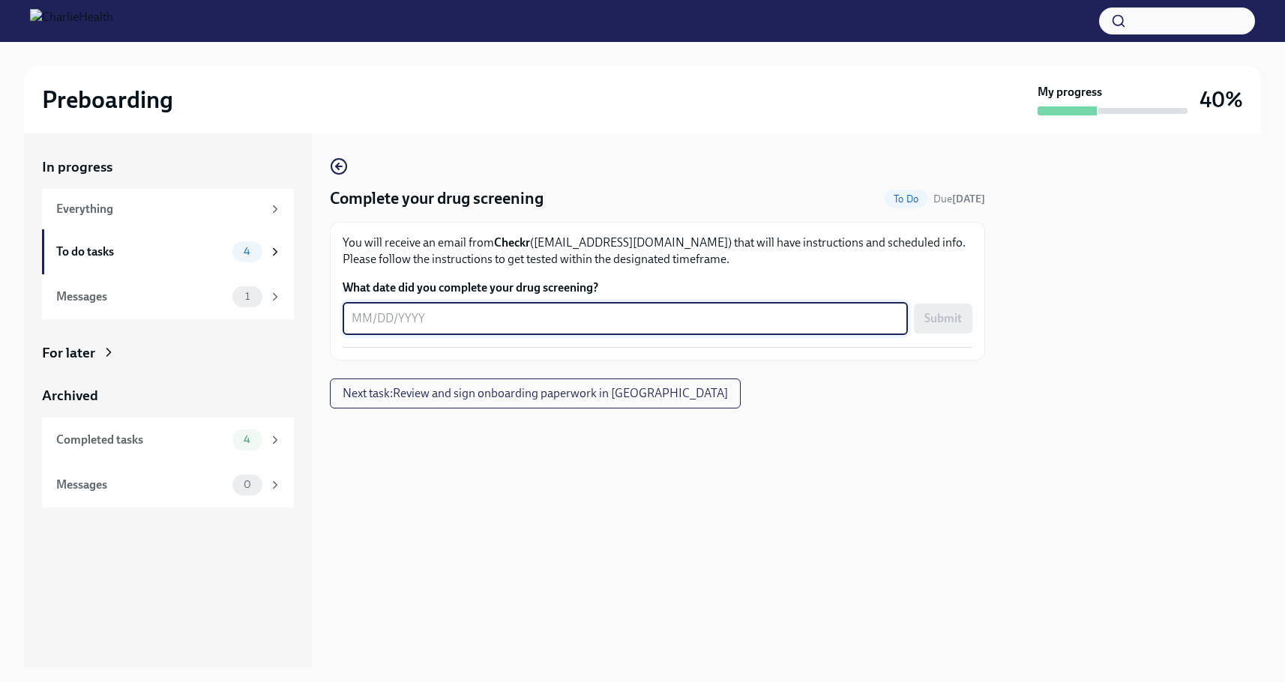
click at [478, 322] on textarea "What date did you complete your drug screening?" at bounding box center [625, 319] width 547 height 18
click at [274, 296] on icon at bounding box center [274, 296] width 13 height 13
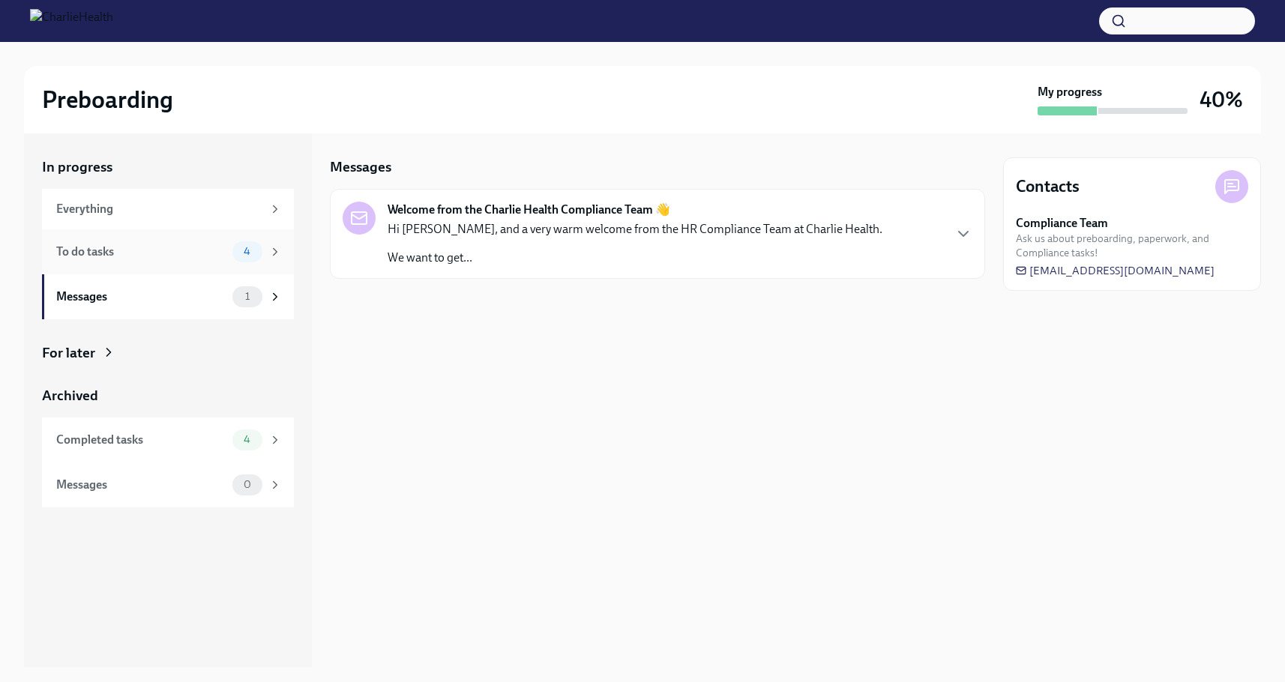
click at [267, 252] on div "4" at bounding box center [256, 251] width 49 height 21
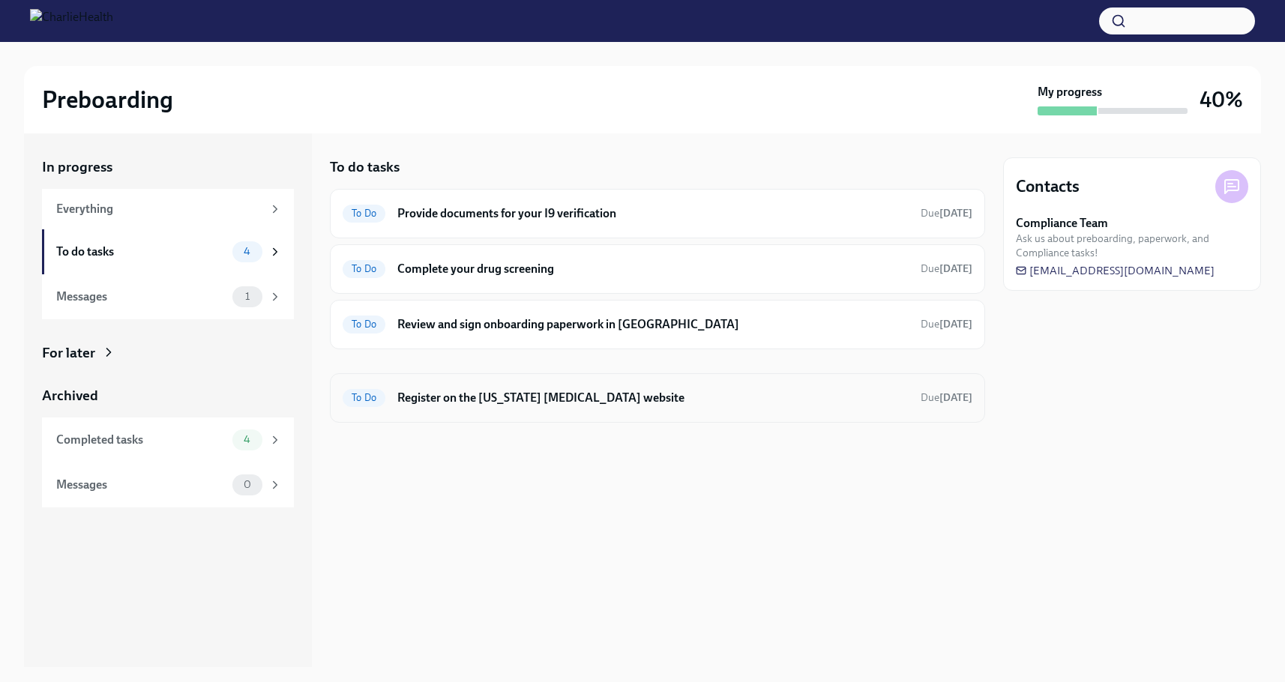
click at [485, 400] on h6 "Register on the [US_STATE] [MEDICAL_DATA] website" at bounding box center [652, 398] width 511 height 16
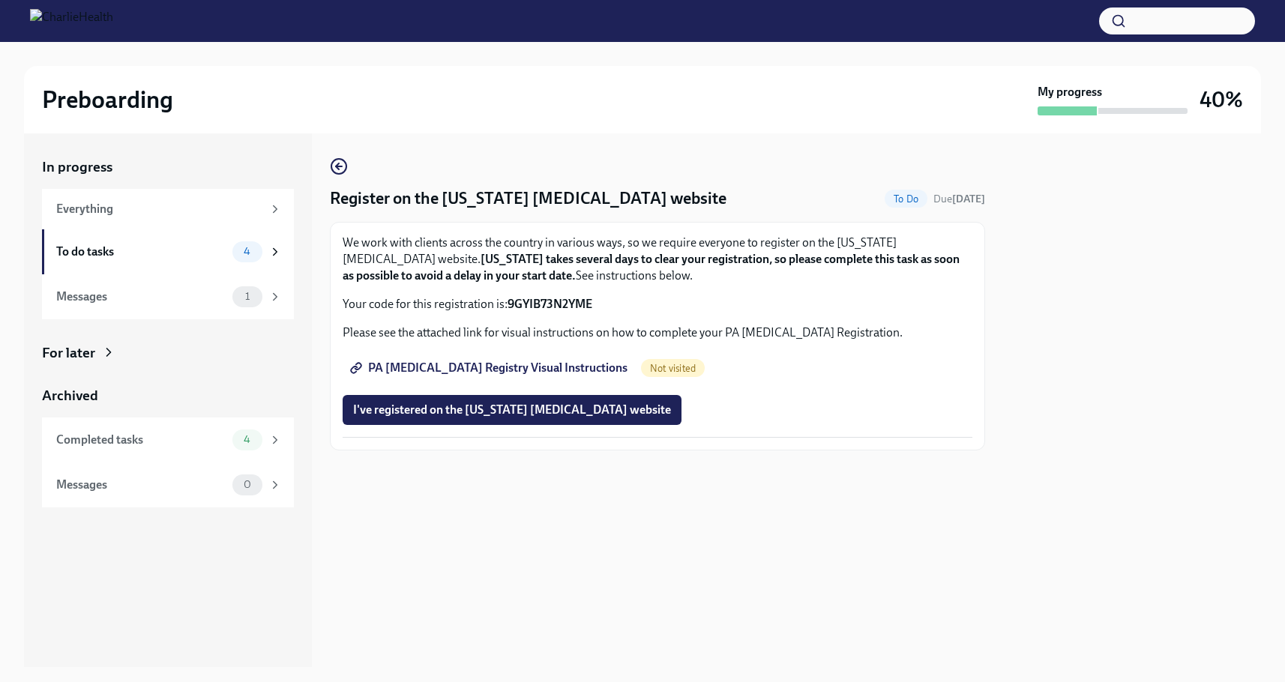
click at [561, 364] on span "PA [MEDICAL_DATA] Registry Visual Instructions" at bounding box center [490, 368] width 274 height 15
